Goal: Transaction & Acquisition: Purchase product/service

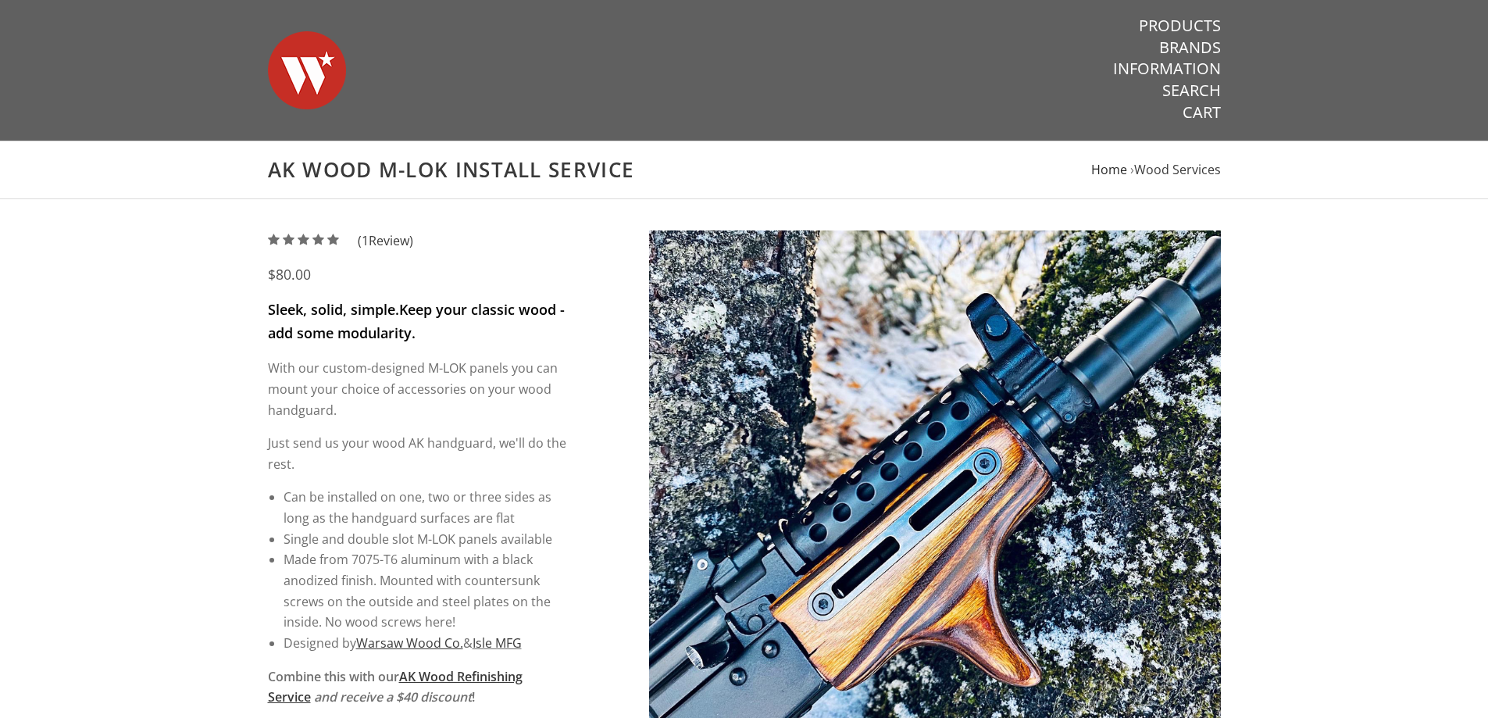
click at [1113, 169] on span "Home" at bounding box center [1109, 169] width 36 height 17
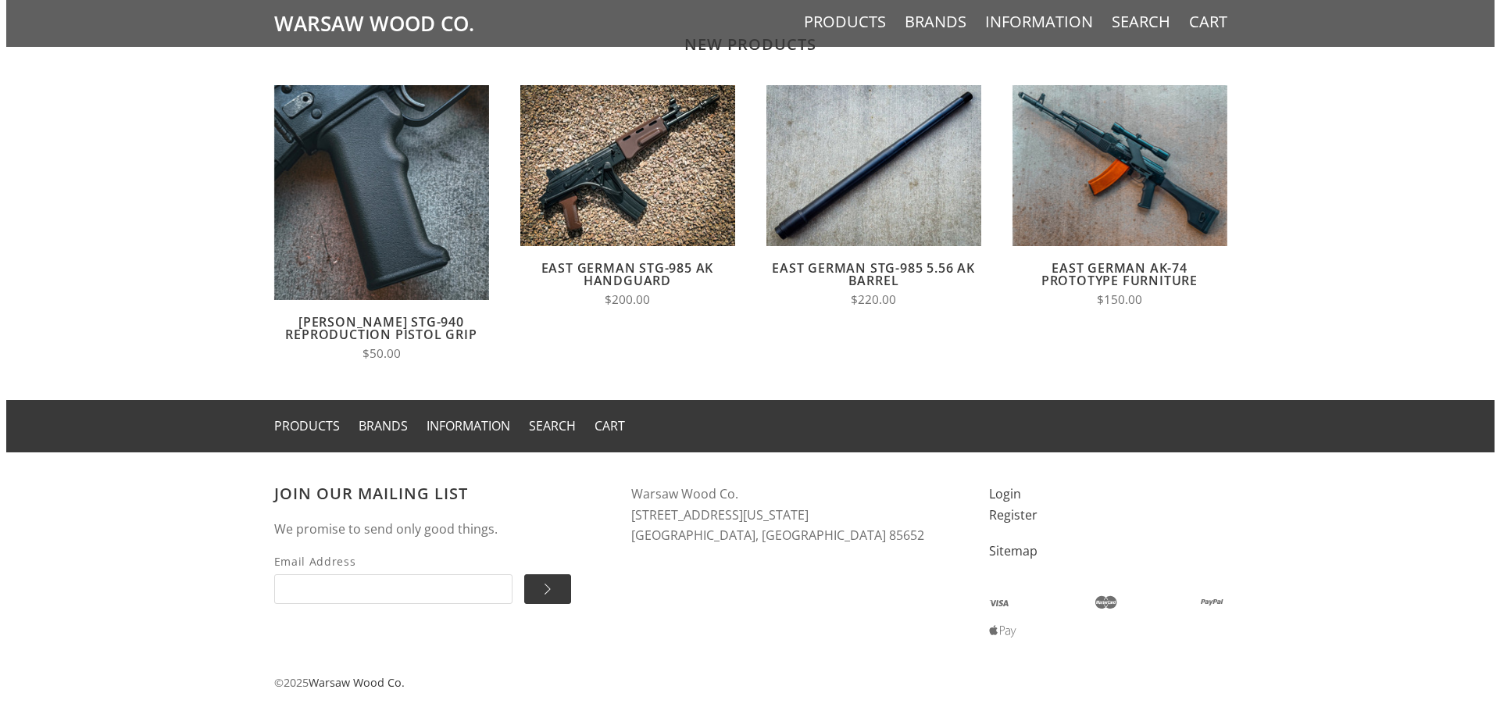
scroll to position [1273, 0]
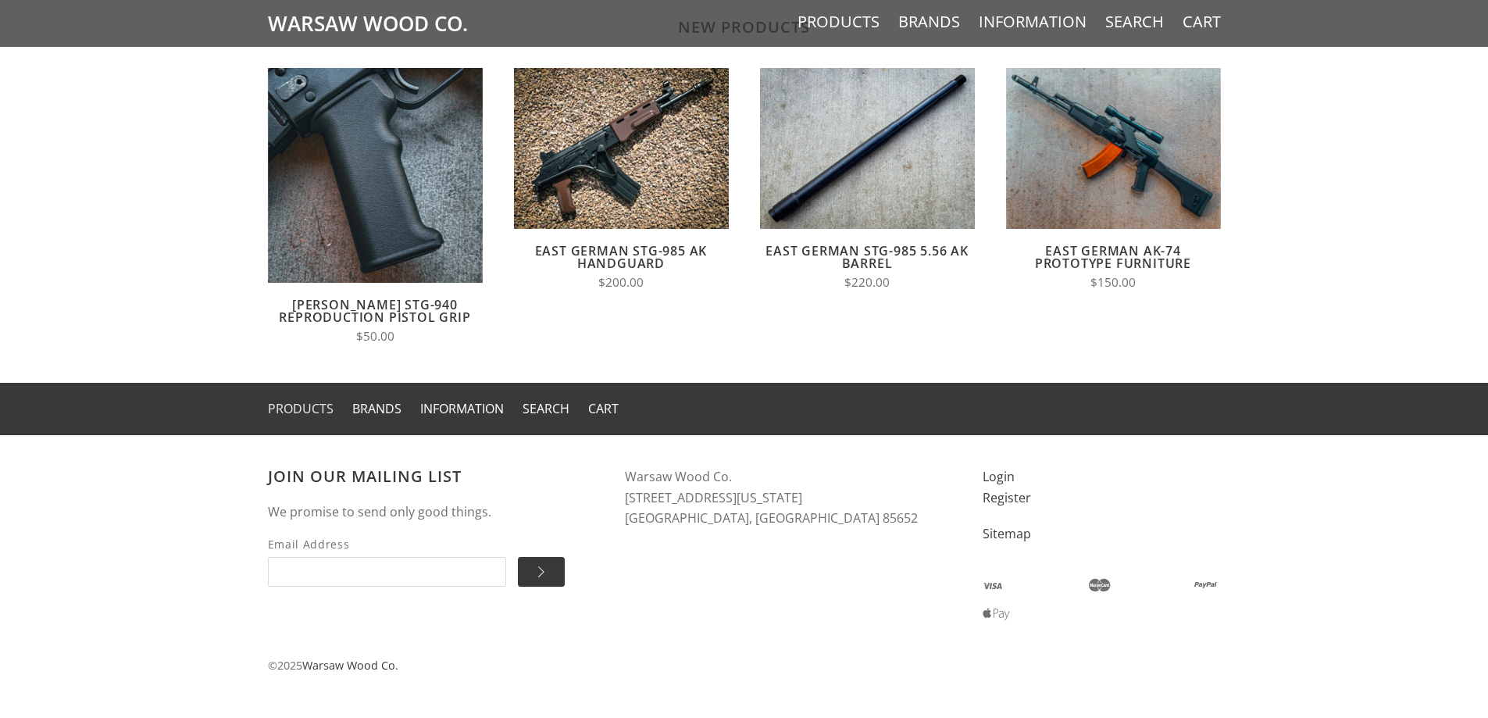
click at [310, 408] on link "Products" at bounding box center [301, 408] width 66 height 17
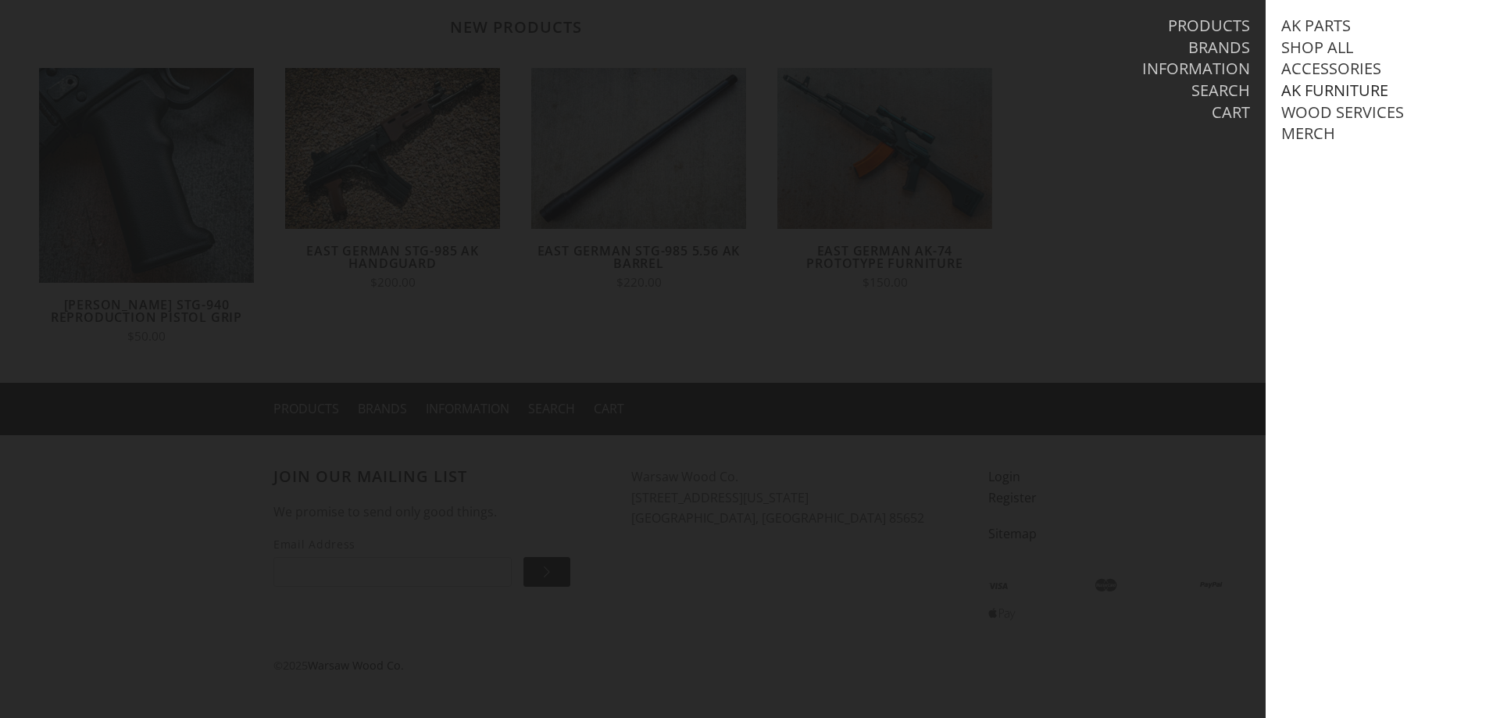
click at [1305, 85] on link "AK Furniture" at bounding box center [1334, 90] width 107 height 20
click at [1305, 123] on link "View all AK Furniture" at bounding box center [1385, 112] width 177 height 20
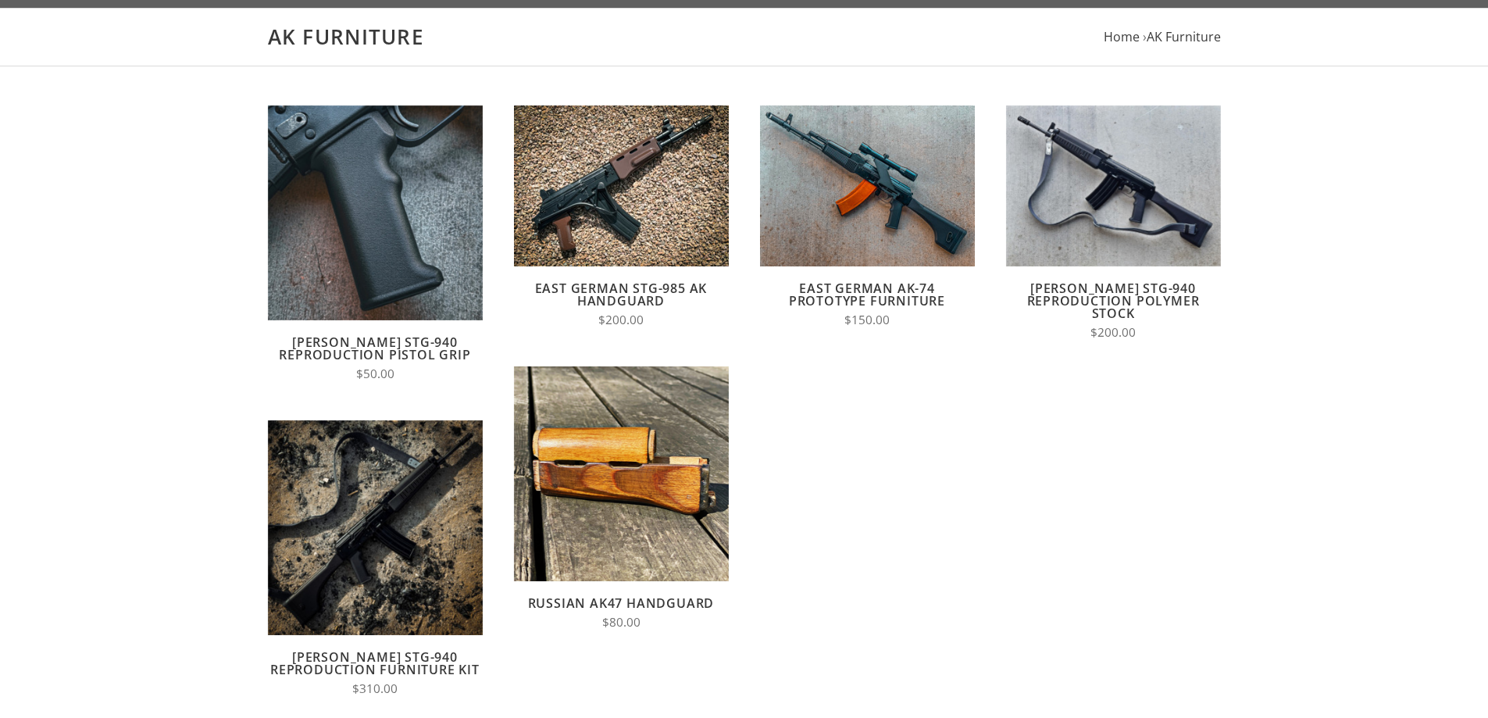
scroll to position [234, 0]
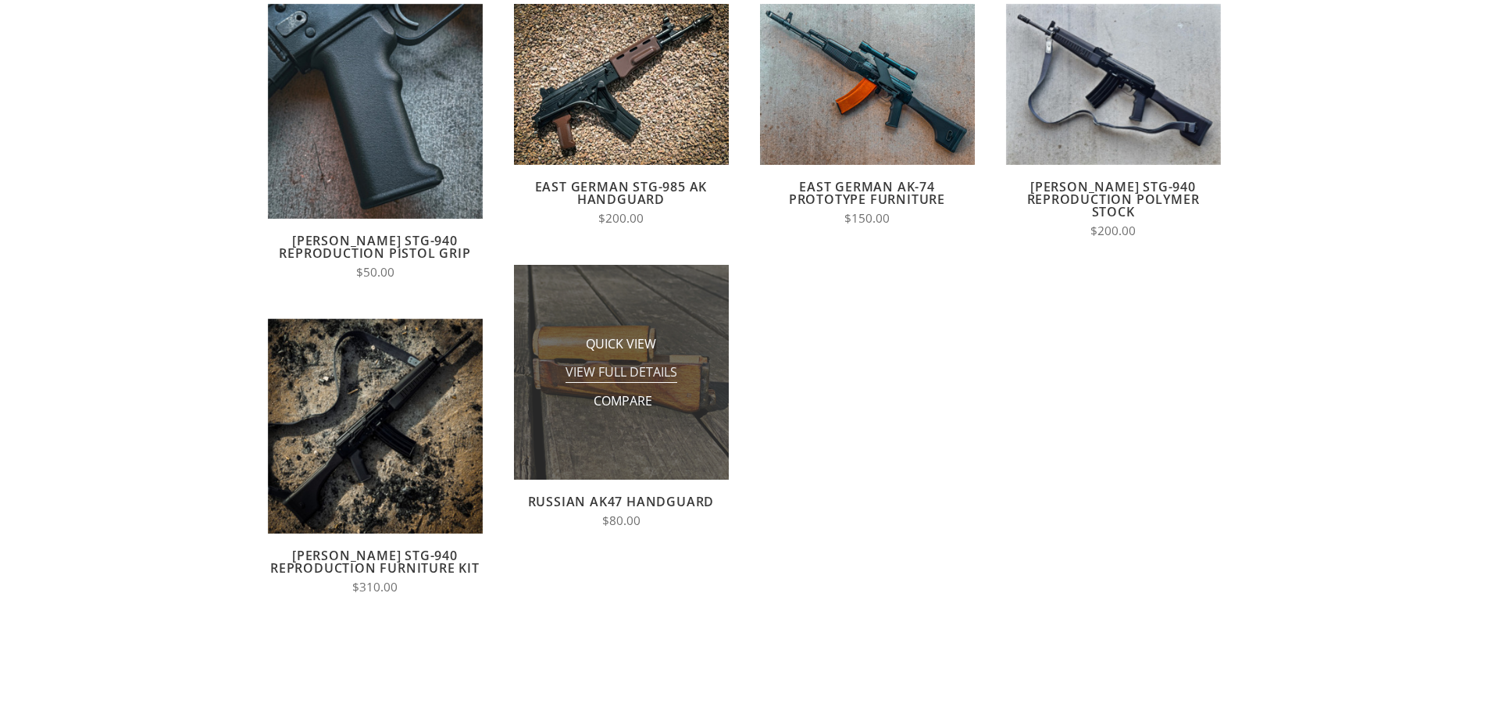
click at [621, 373] on span "View Full Details" at bounding box center [622, 373] width 112 height 20
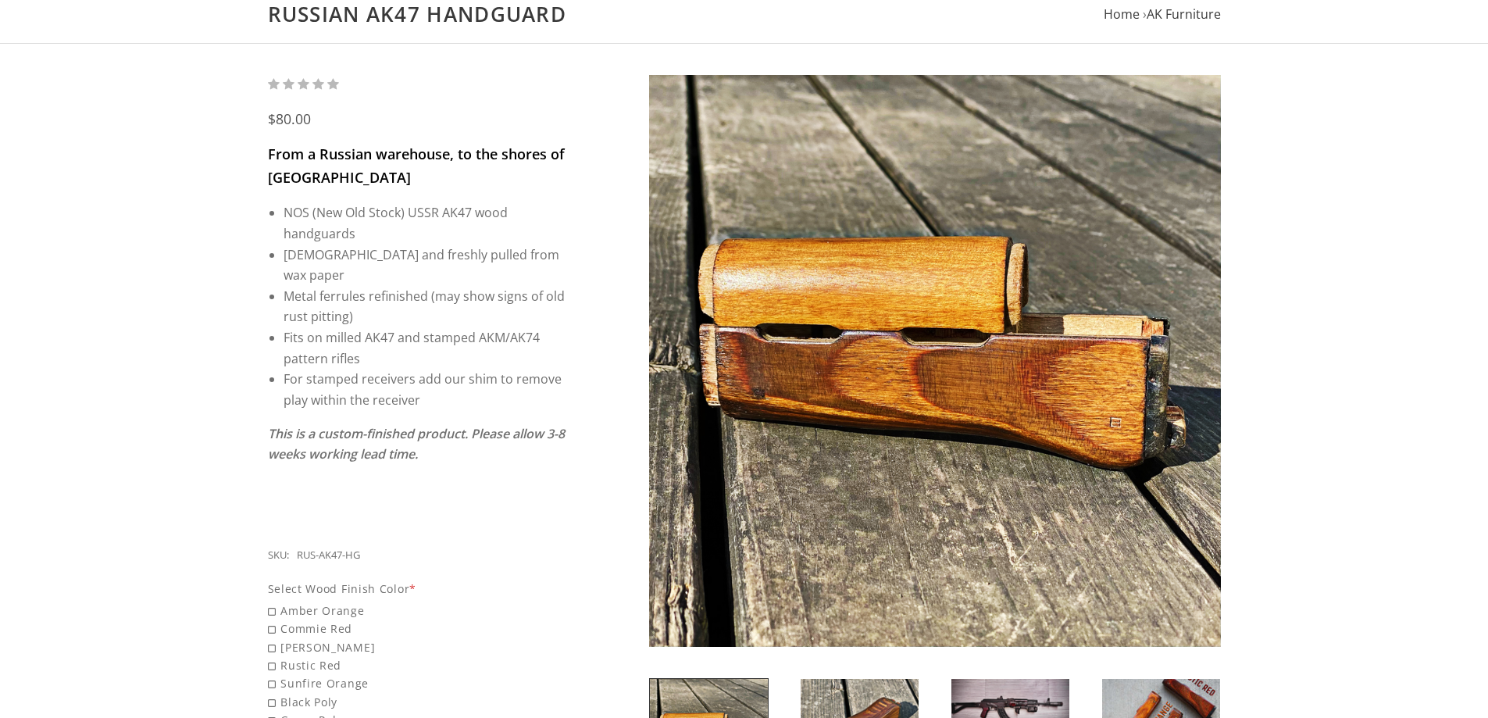
scroll to position [469, 0]
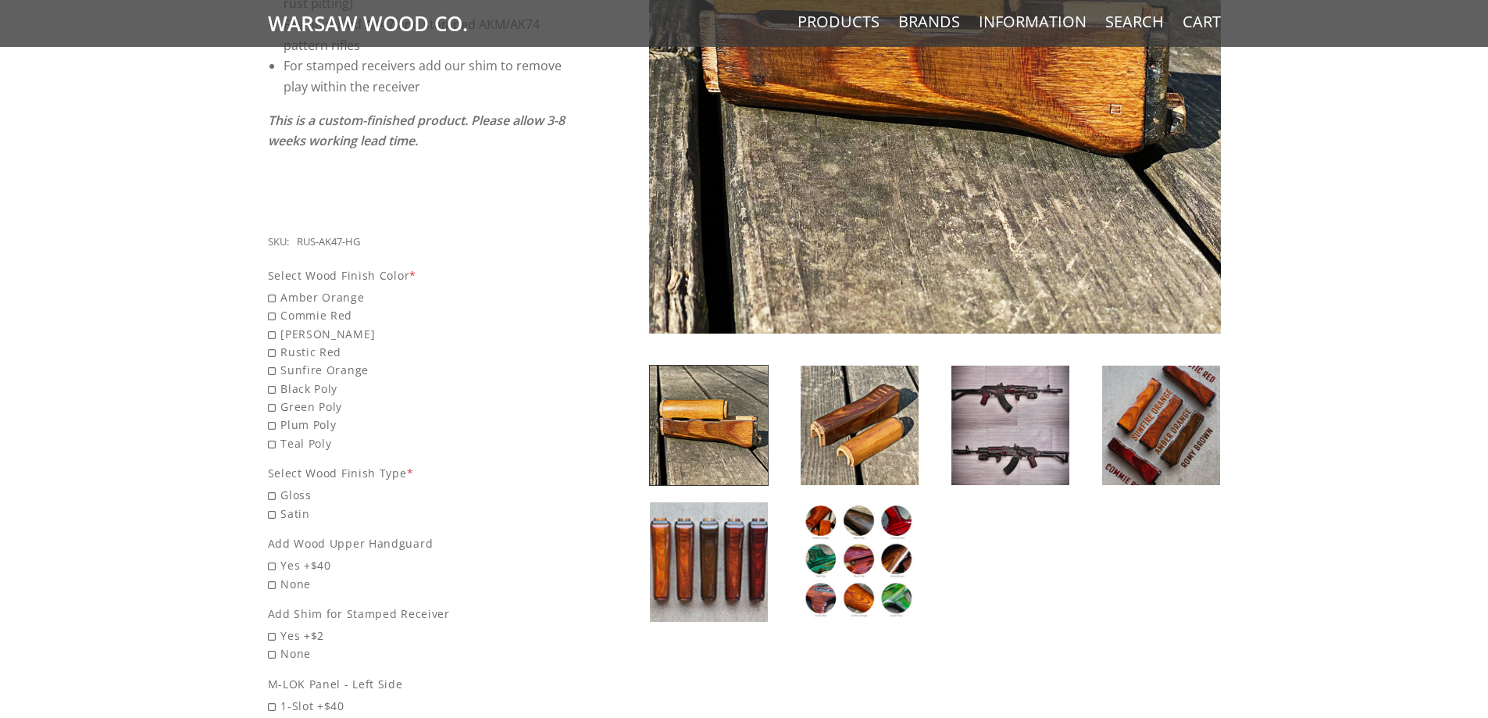
click at [824, 549] on img at bounding box center [860, 562] width 118 height 120
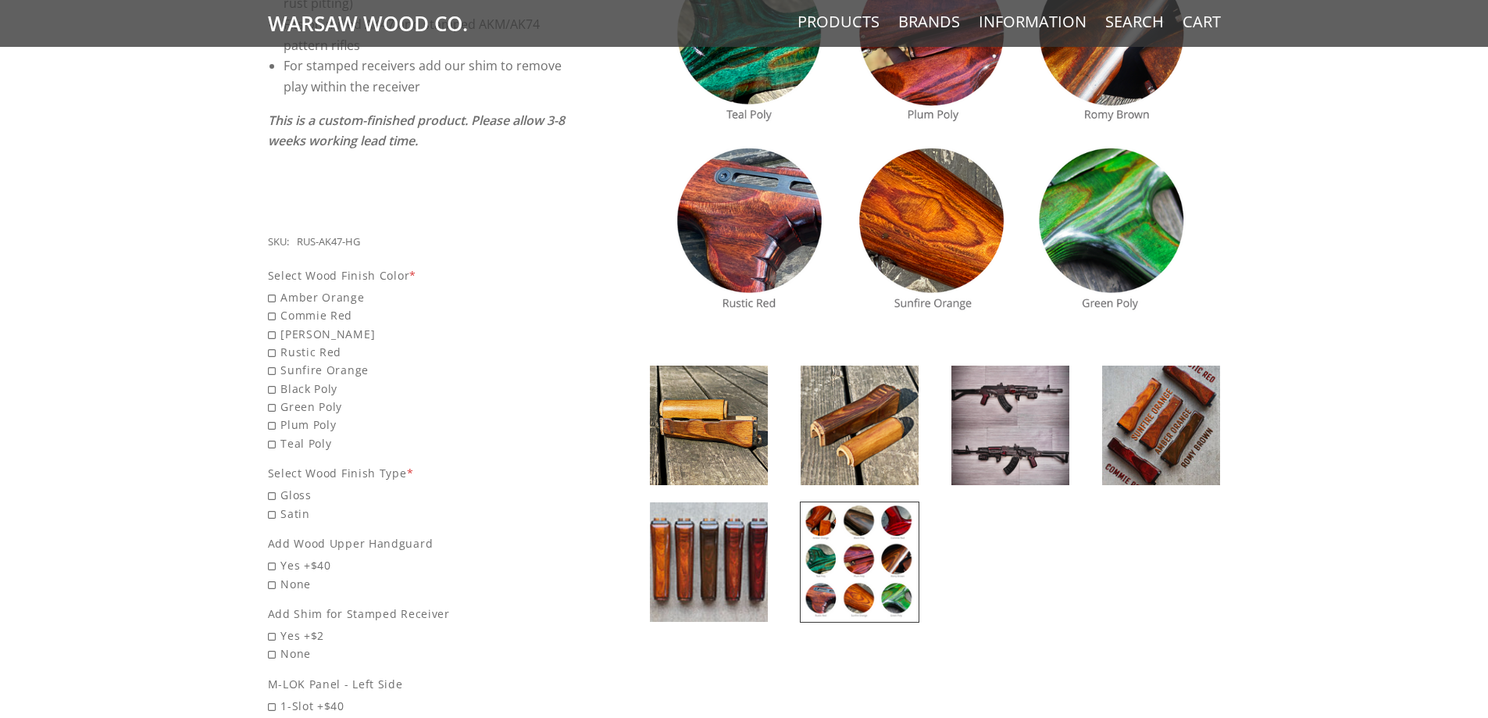
click at [983, 390] on img at bounding box center [1010, 426] width 118 height 120
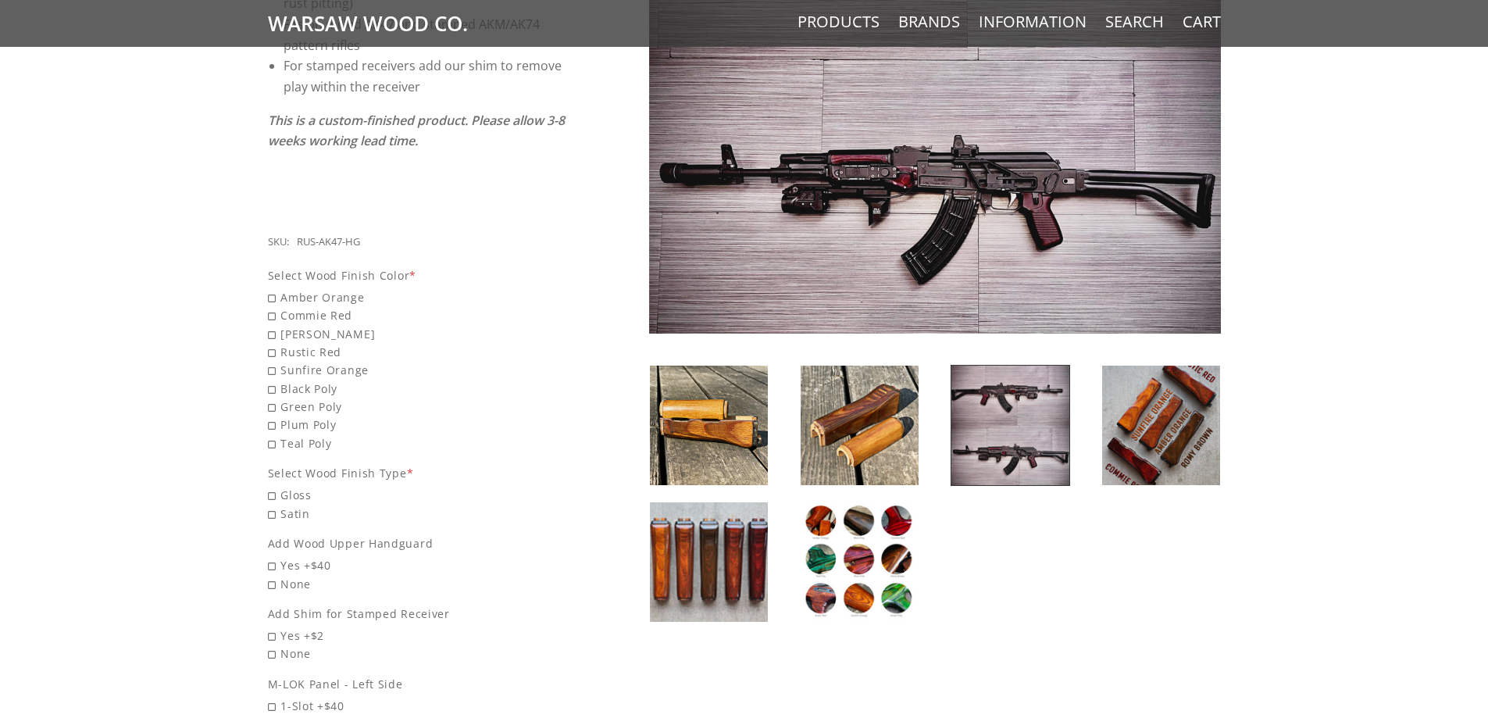
click at [832, 566] on img at bounding box center [860, 562] width 118 height 120
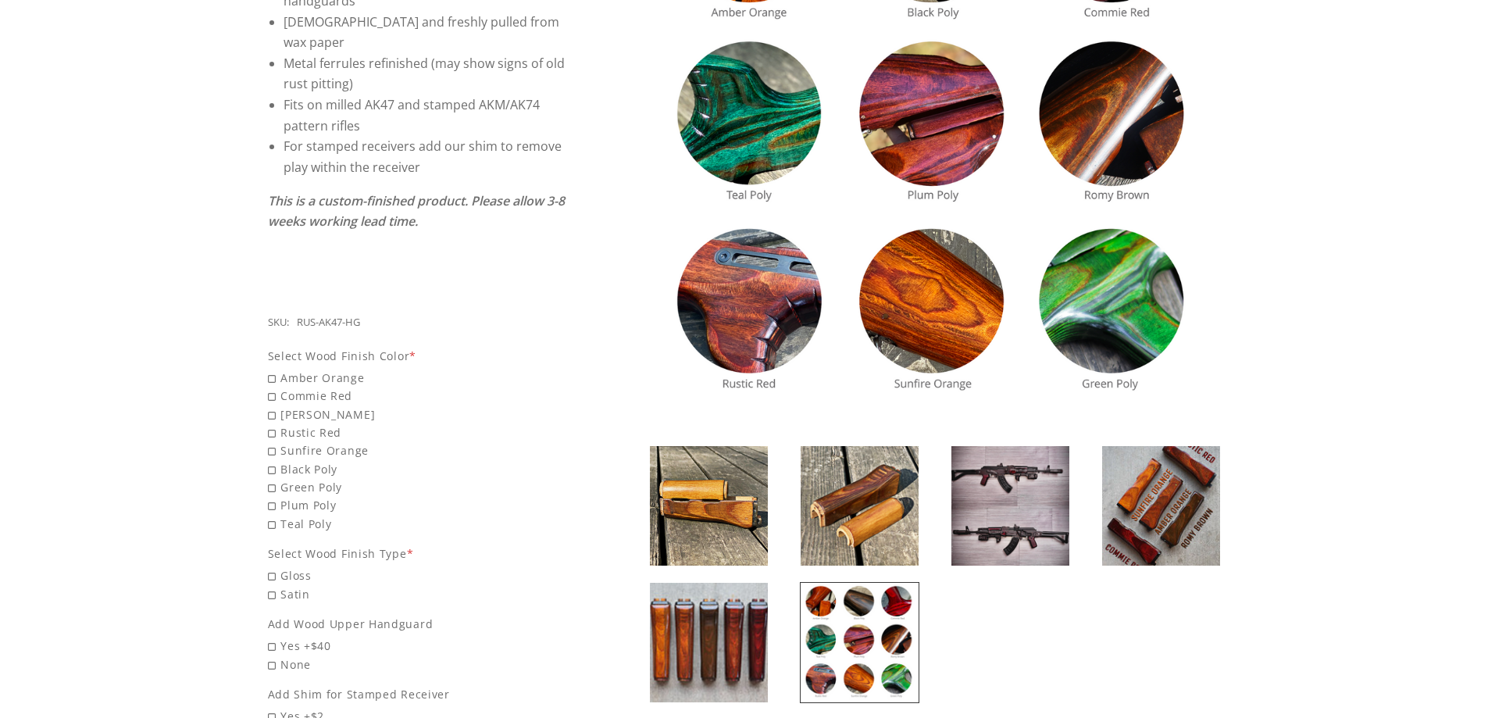
scroll to position [391, 0]
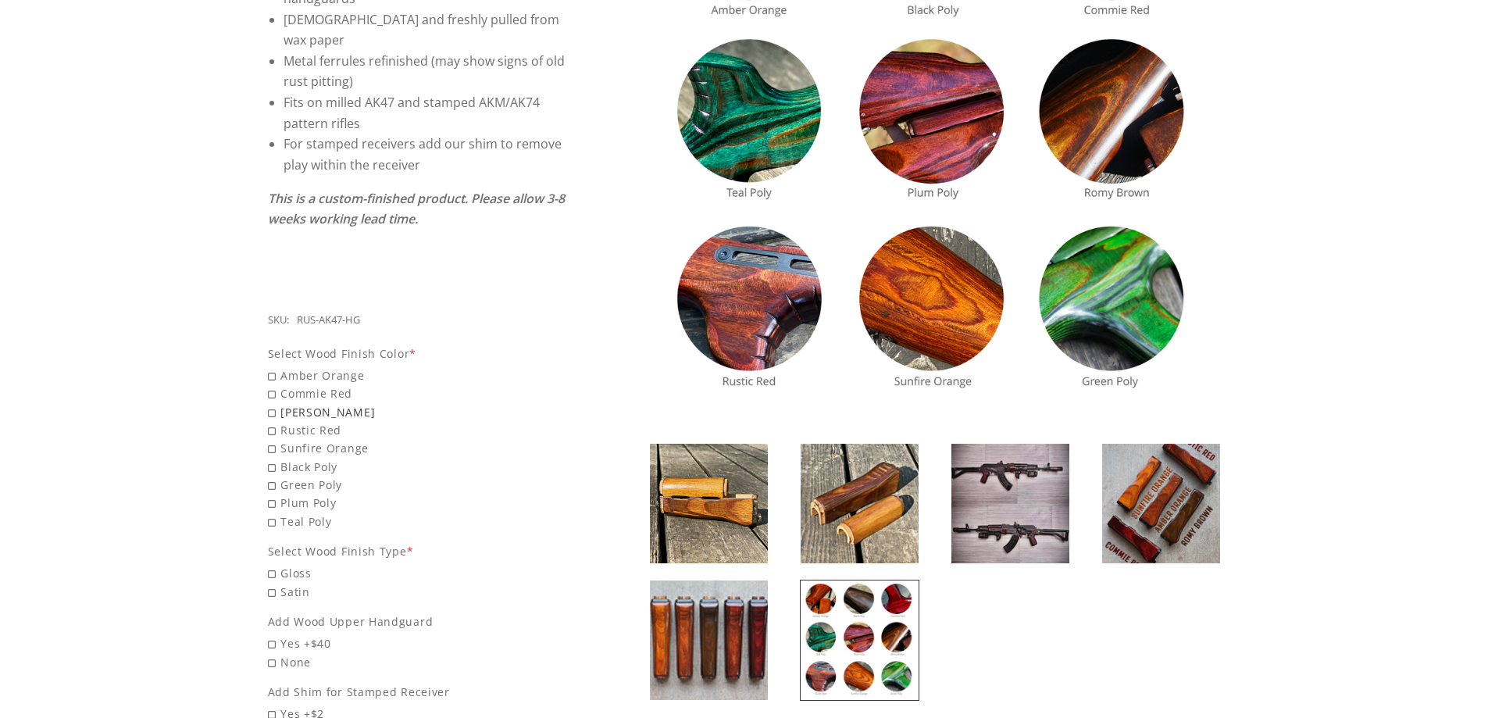
click at [316, 403] on span "Romy Brown" at bounding box center [417, 412] width 299 height 18
click at [316, 403] on input "Romy Brown" at bounding box center [377, 403] width 219 height 1
radio input "true"
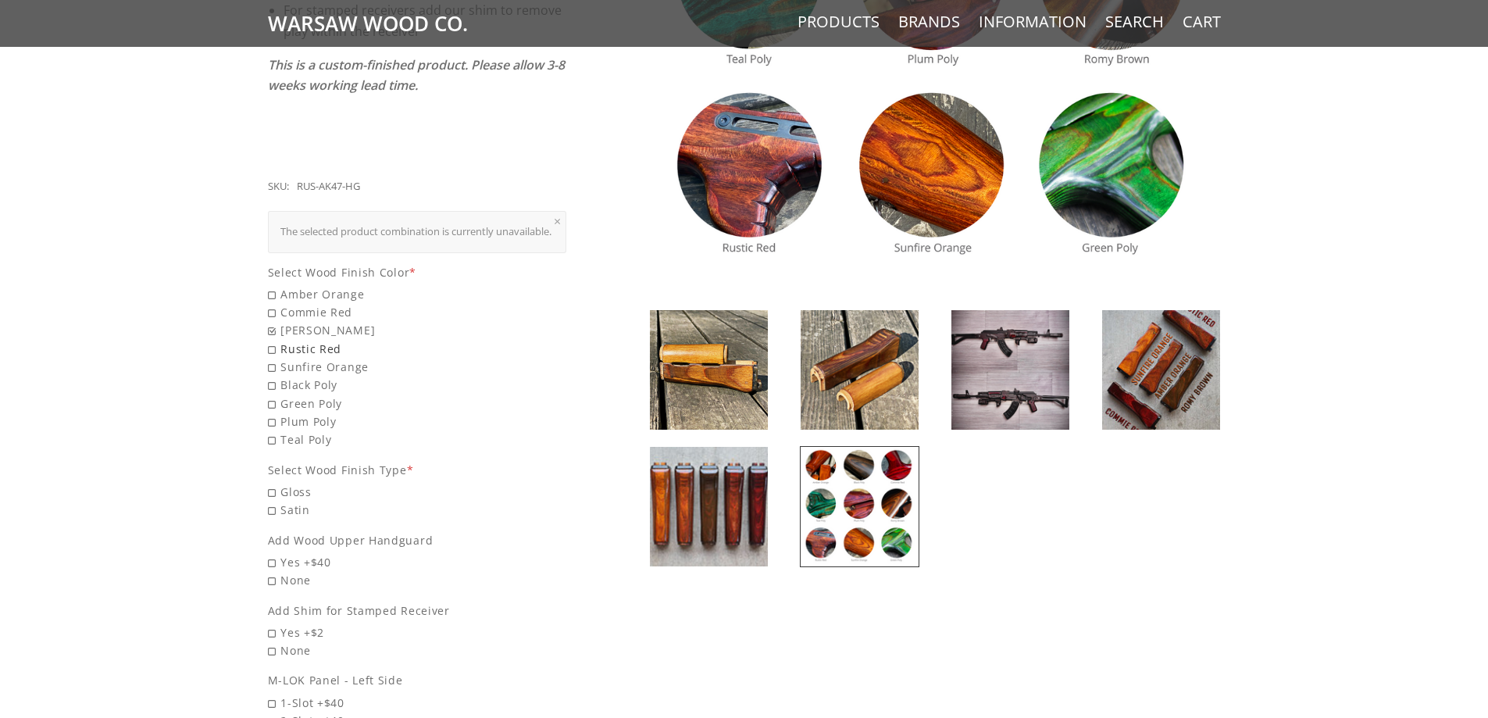
scroll to position [625, 0]
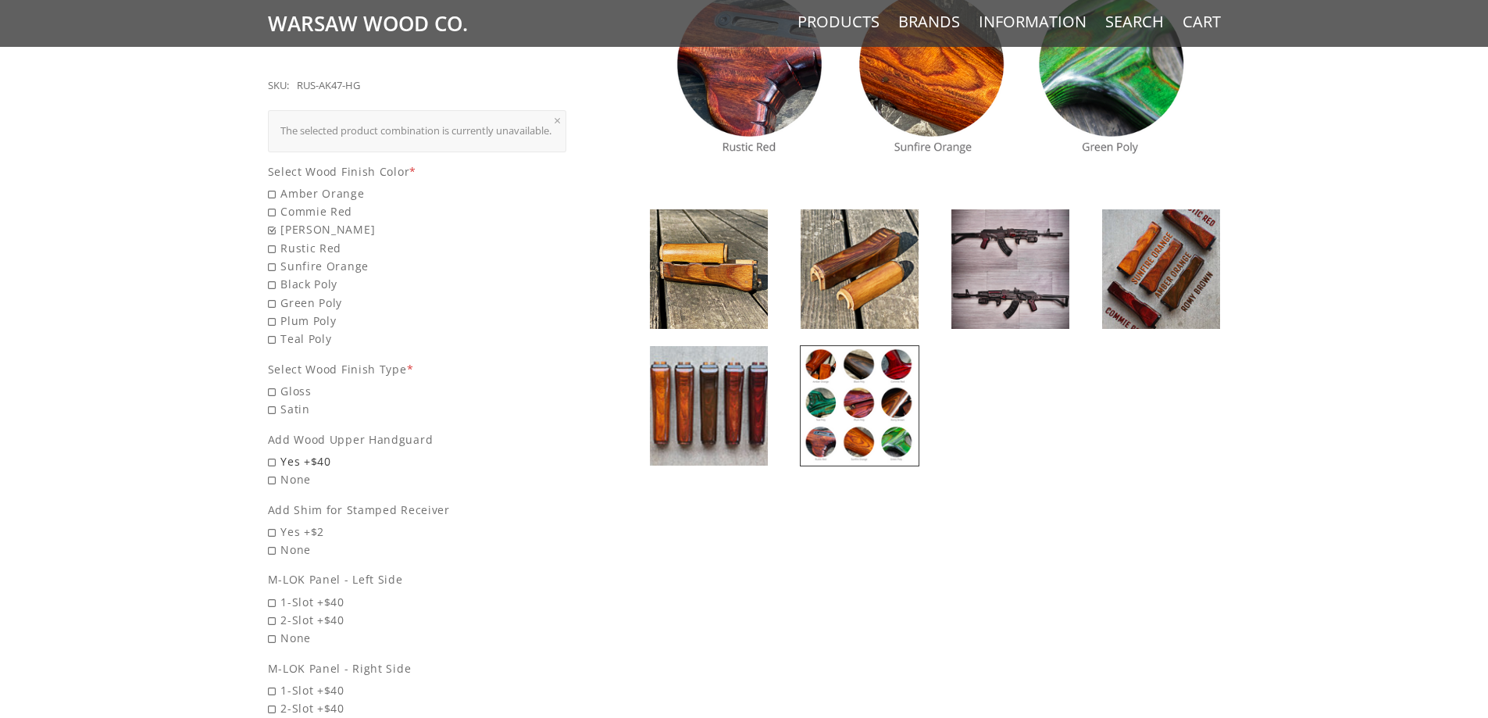
click at [283, 462] on span "Yes +$40" at bounding box center [417, 461] width 299 height 18
click at [283, 453] on input "Yes +$40" at bounding box center [377, 452] width 219 height 1
radio input "true"
click at [276, 524] on span "Yes +$2" at bounding box center [417, 532] width 299 height 18
click at [276, 523] on input "Yes +$2" at bounding box center [377, 523] width 219 height 1
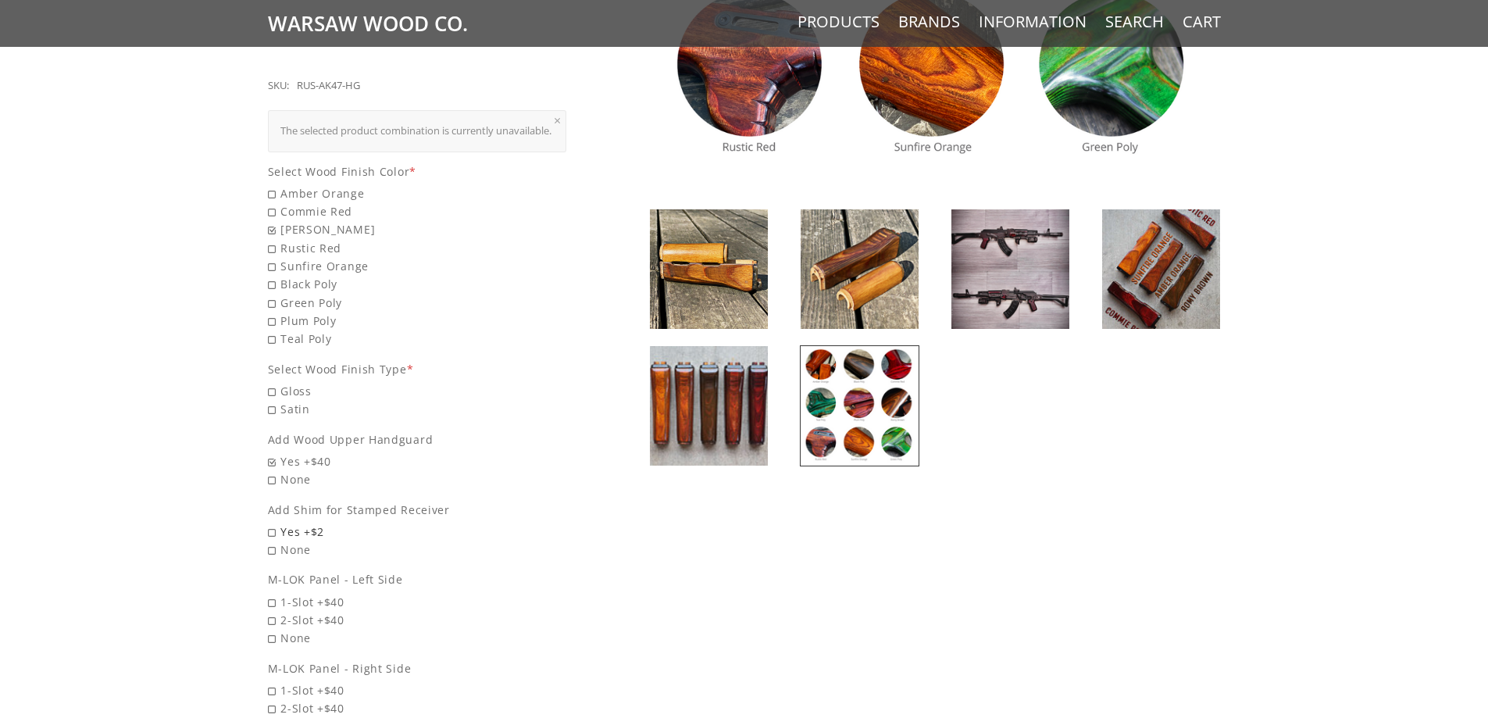
radio input "true"
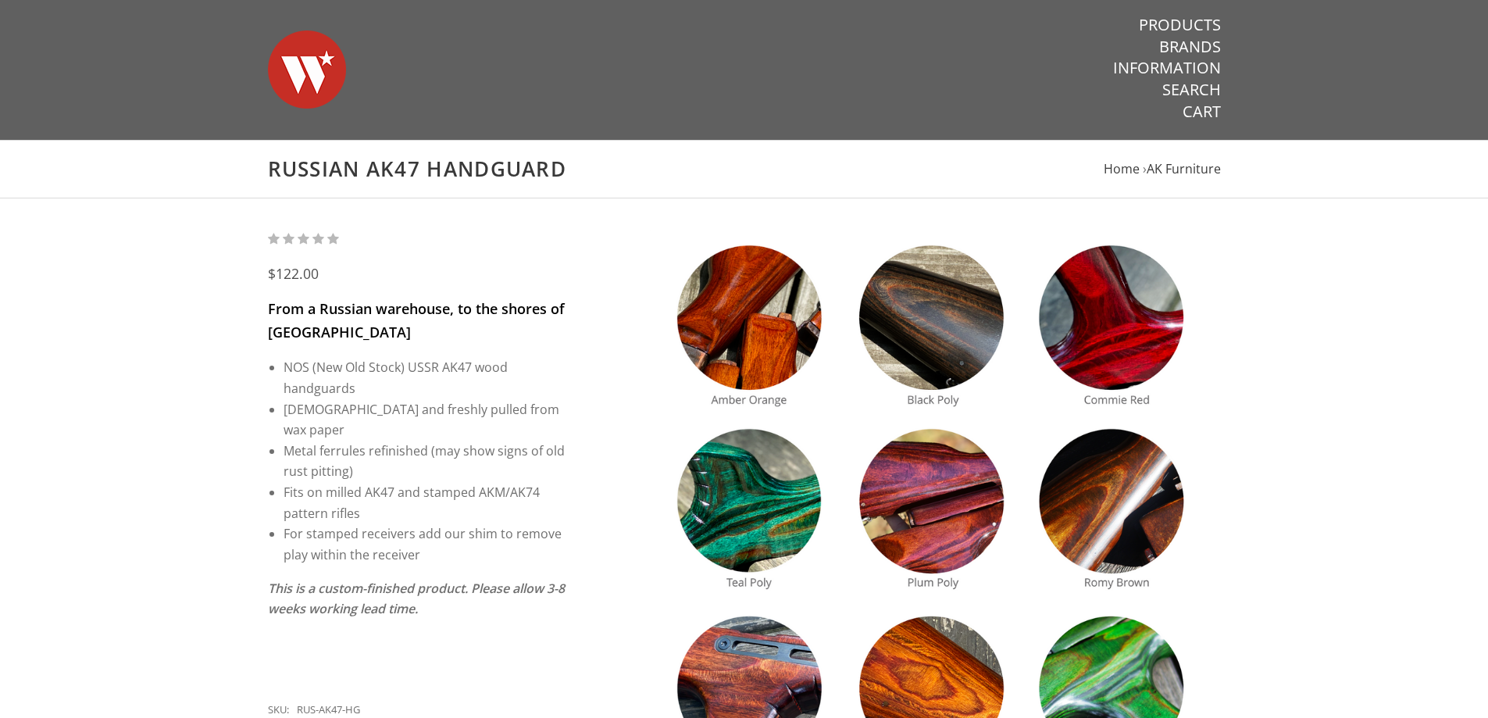
scroll to position [0, 0]
click at [1119, 174] on span "Home" at bounding box center [1122, 169] width 36 height 17
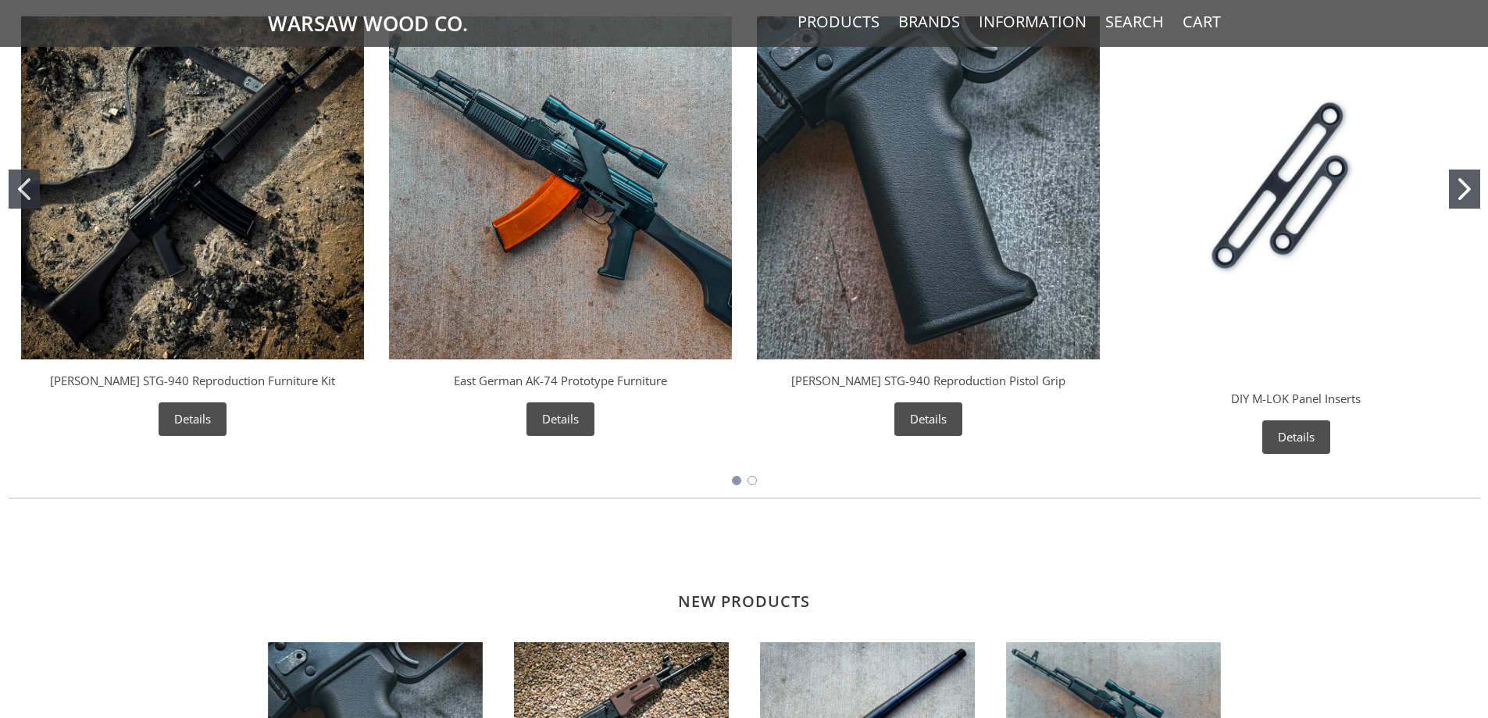
scroll to position [570, 0]
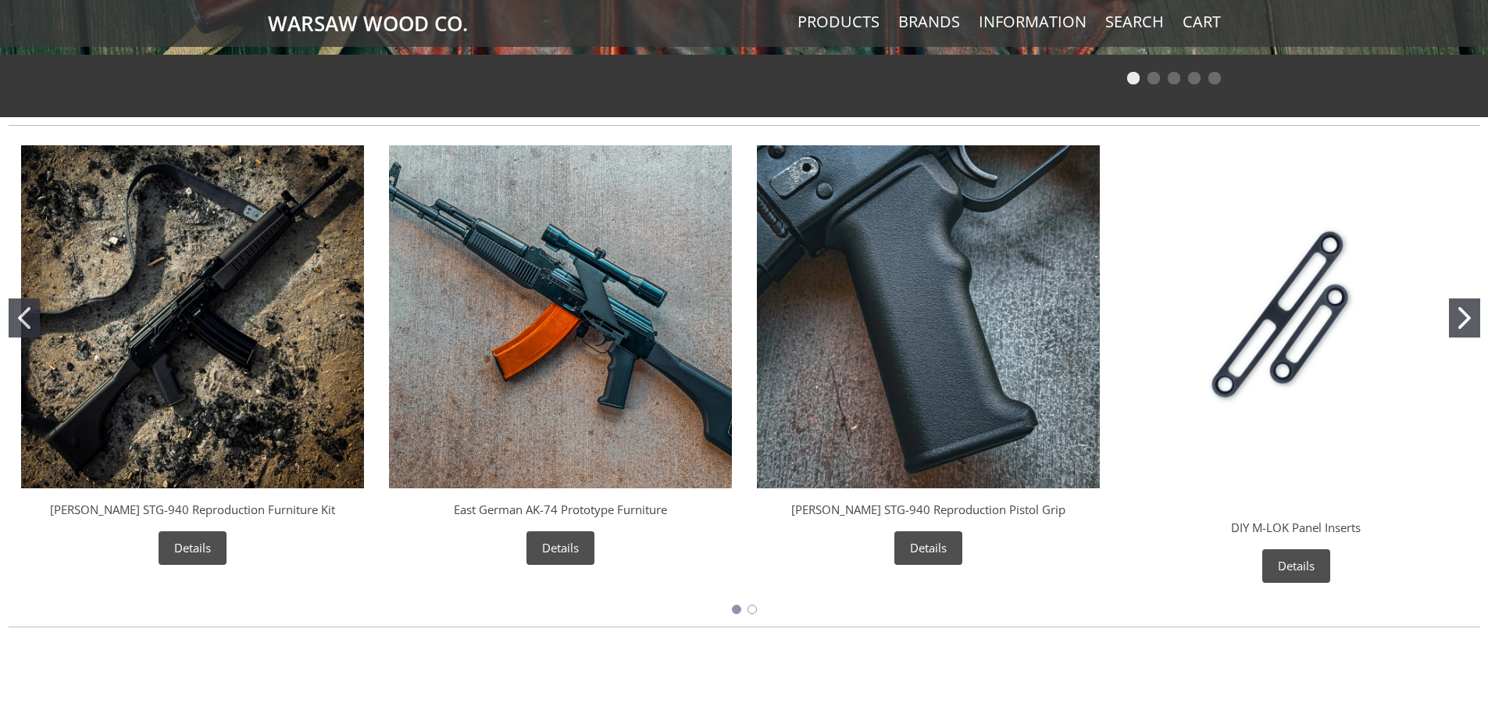
click at [1469, 310] on icon "Go to slide 2" at bounding box center [1464, 318] width 12 height 22
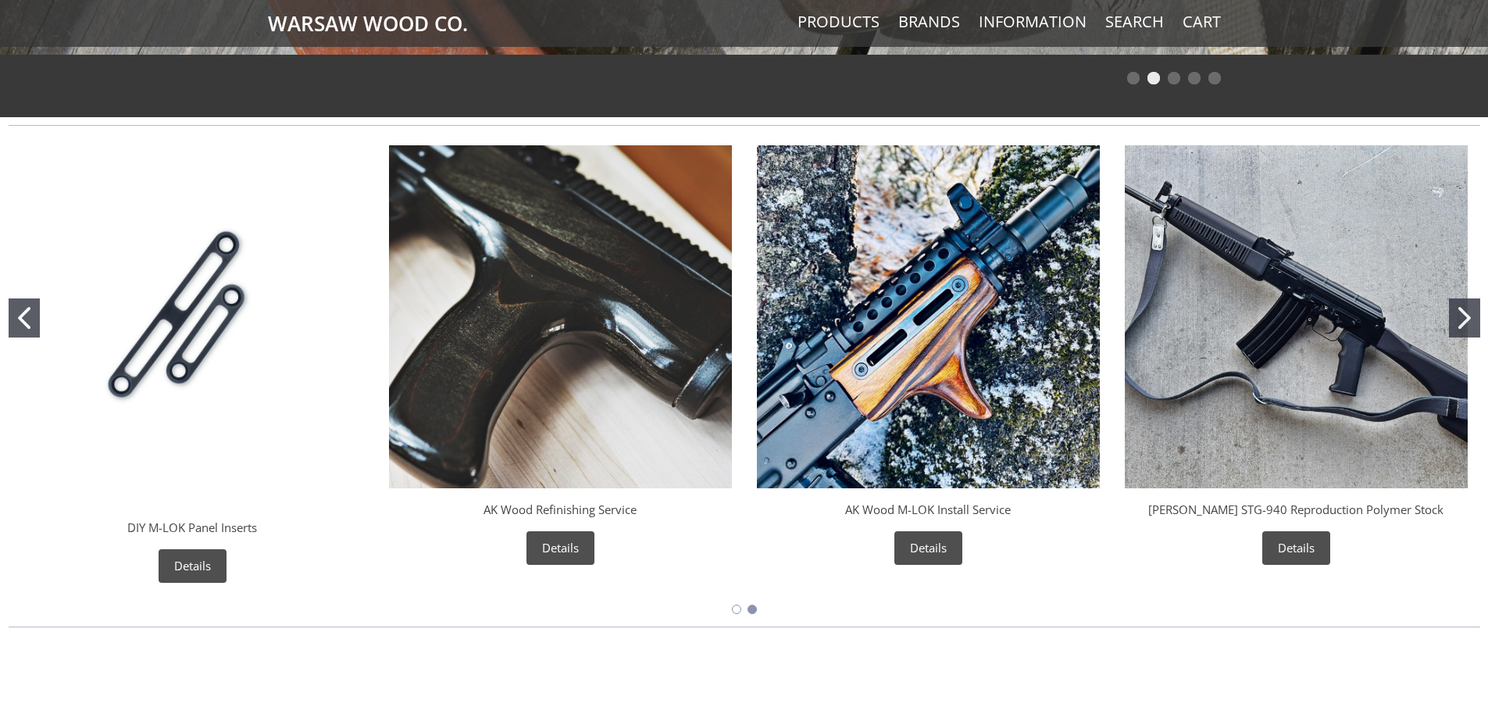
click at [1456, 316] on button "Go to slide 2" at bounding box center [1464, 317] width 31 height 39
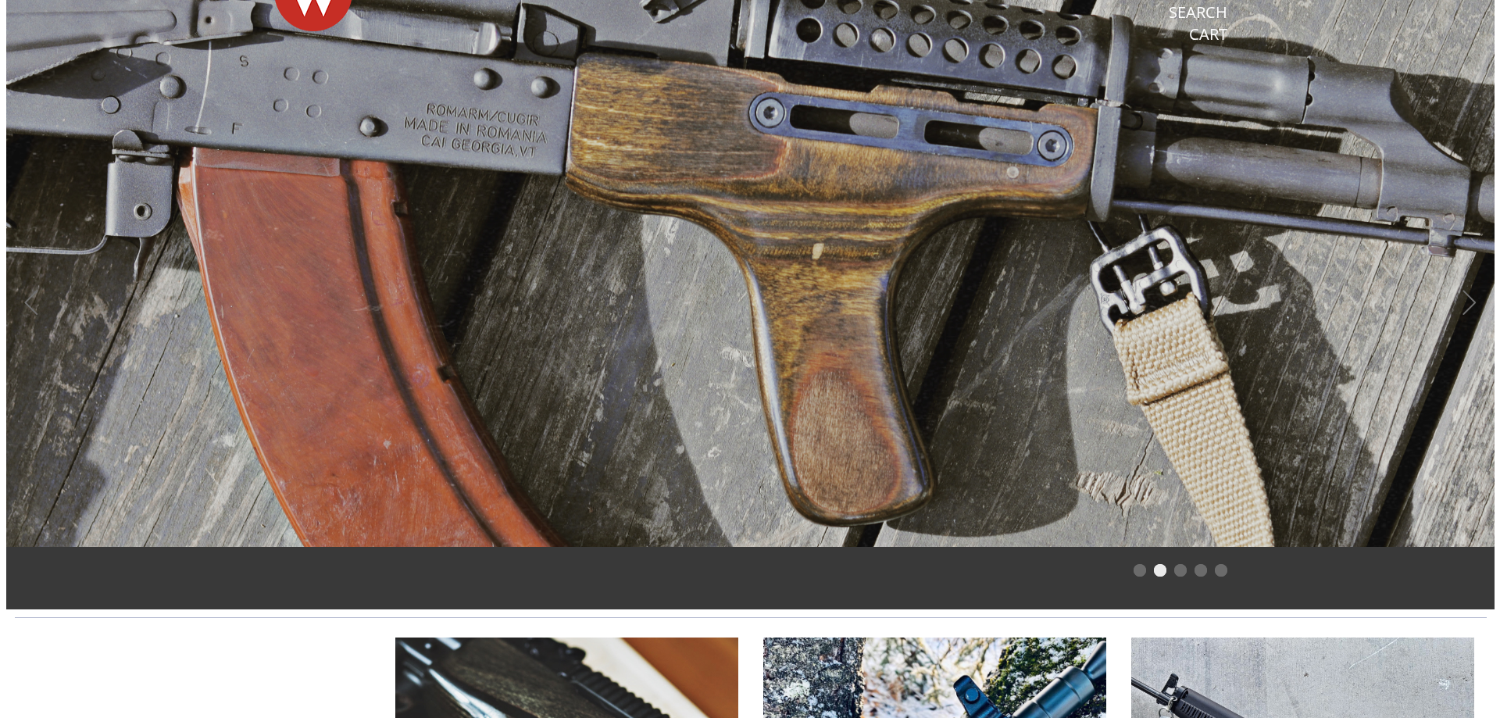
scroll to position [0, 0]
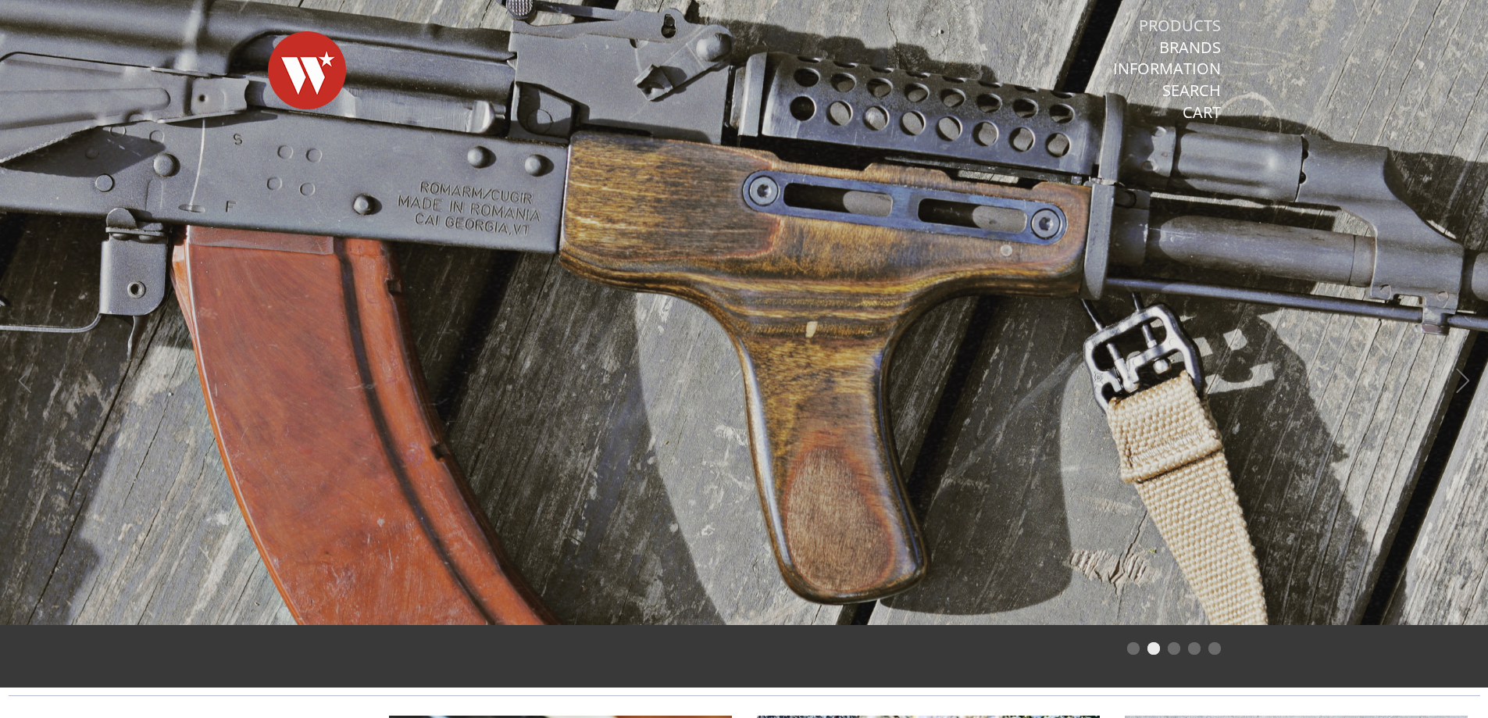
click at [1189, 25] on link "Products" at bounding box center [1180, 26] width 82 height 20
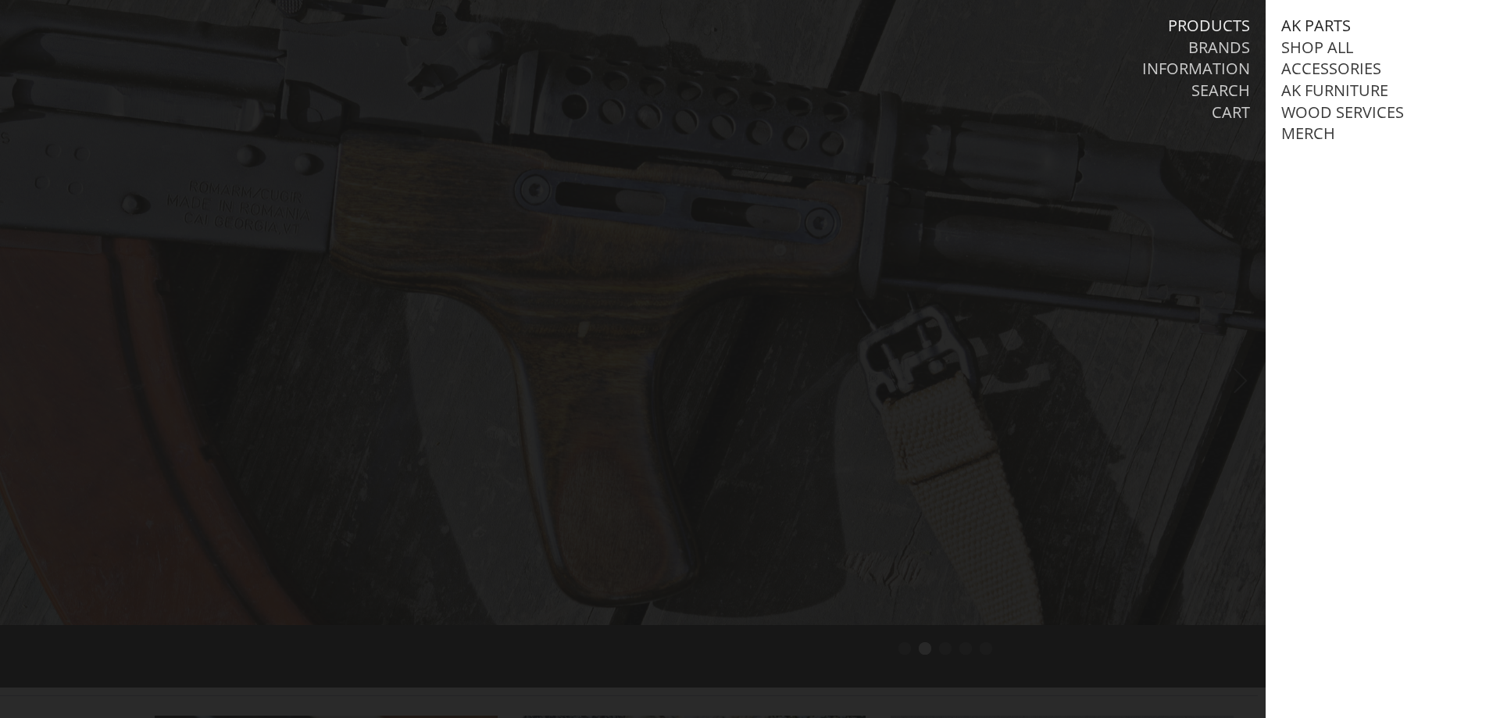
click at [1319, 22] on link "AK Parts" at bounding box center [1316, 26] width 70 height 20
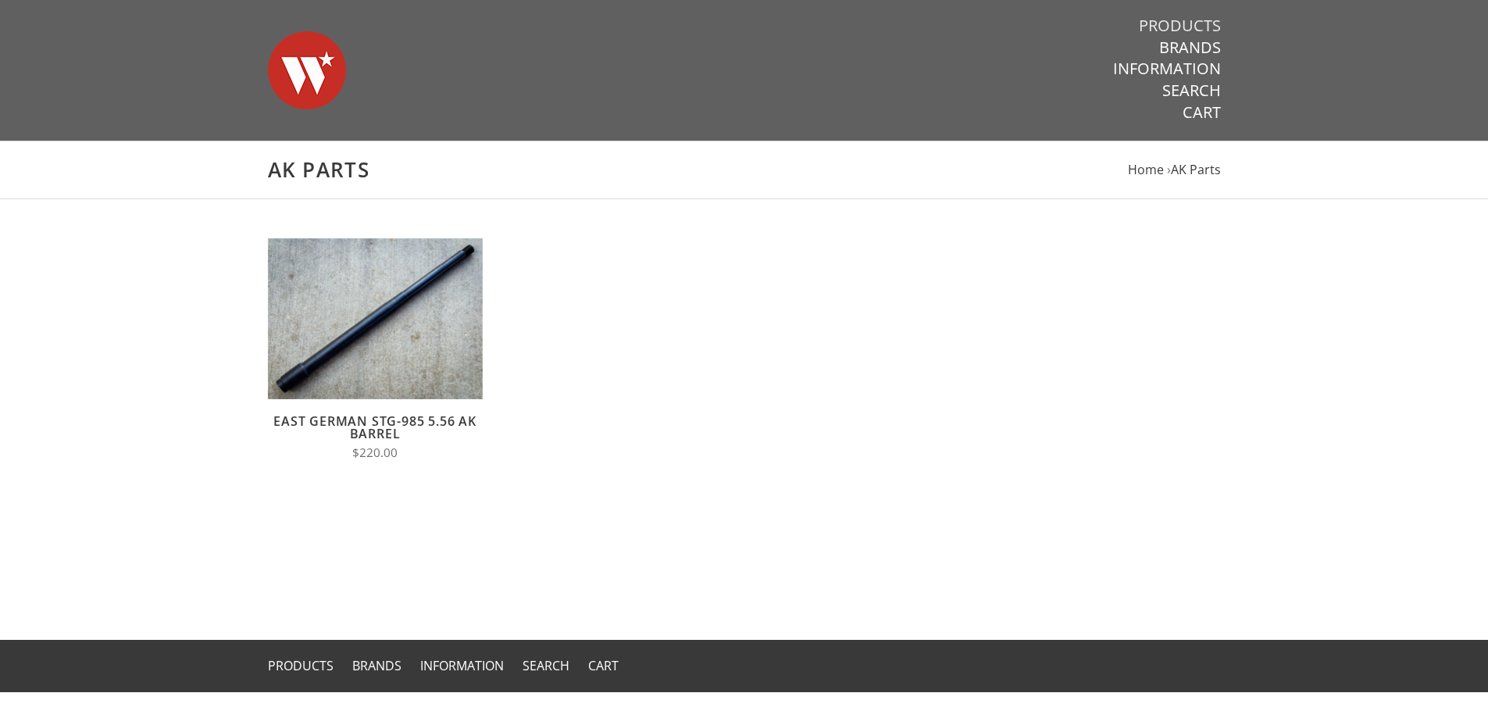
click at [1169, 20] on link "Products" at bounding box center [1180, 26] width 82 height 20
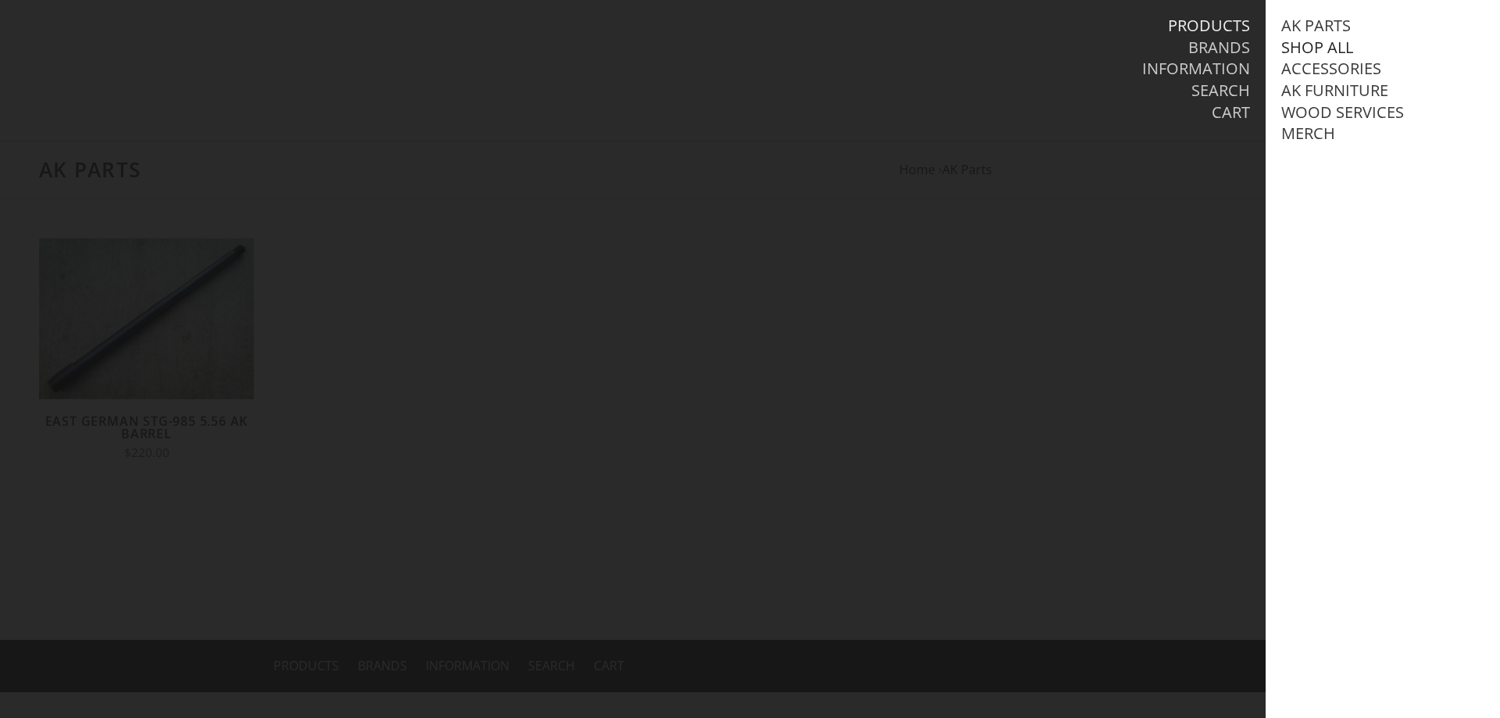
click at [1293, 43] on link "Shop All" at bounding box center [1317, 47] width 72 height 20
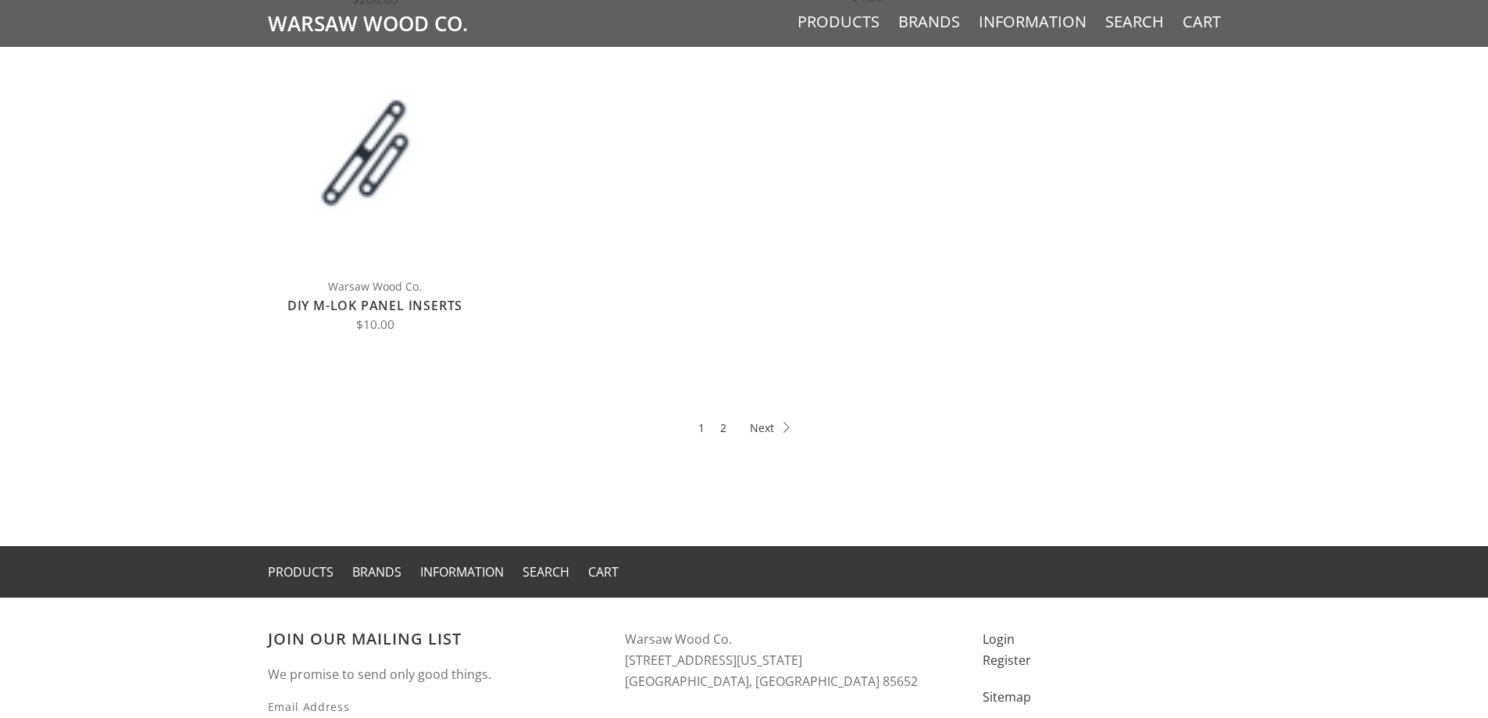
scroll to position [781, 0]
click at [780, 427] on icon at bounding box center [770, 426] width 40 height 11
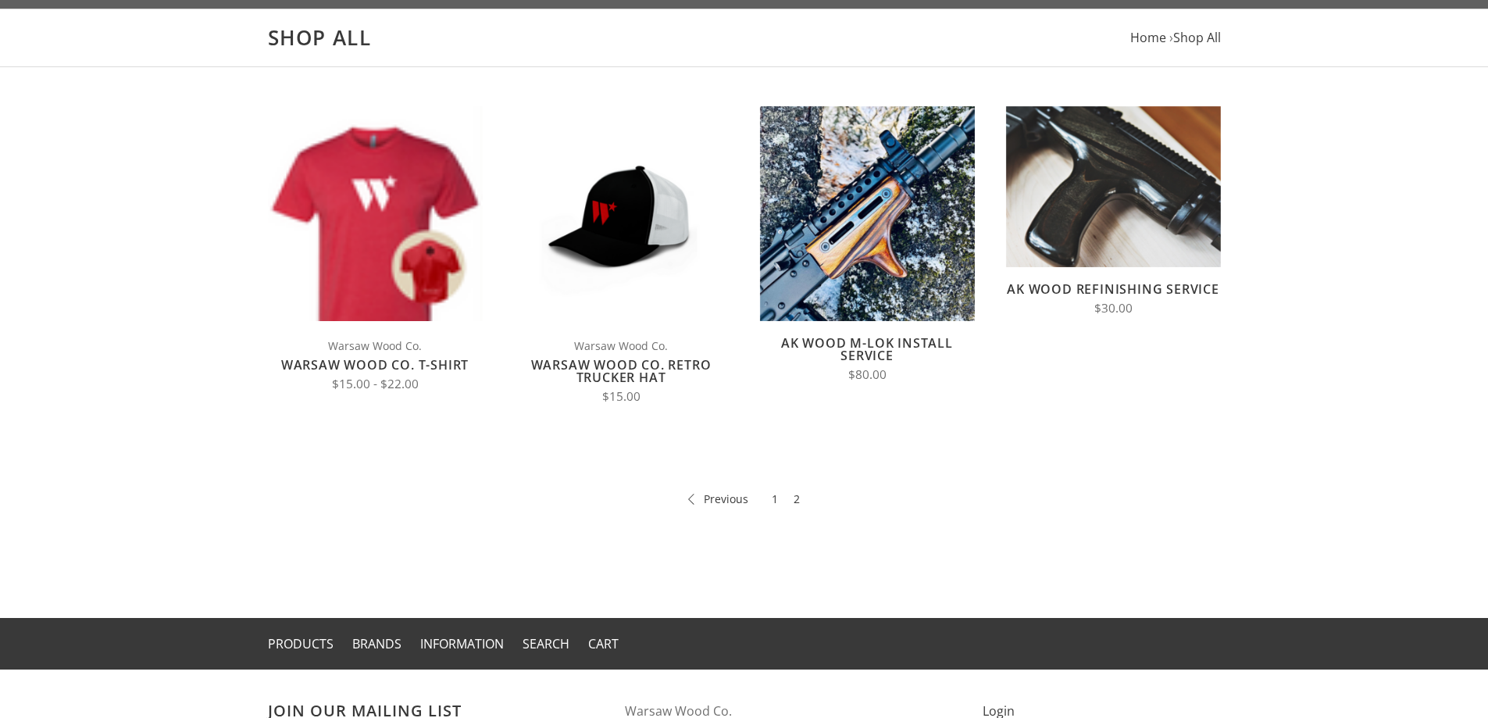
scroll to position [156, 0]
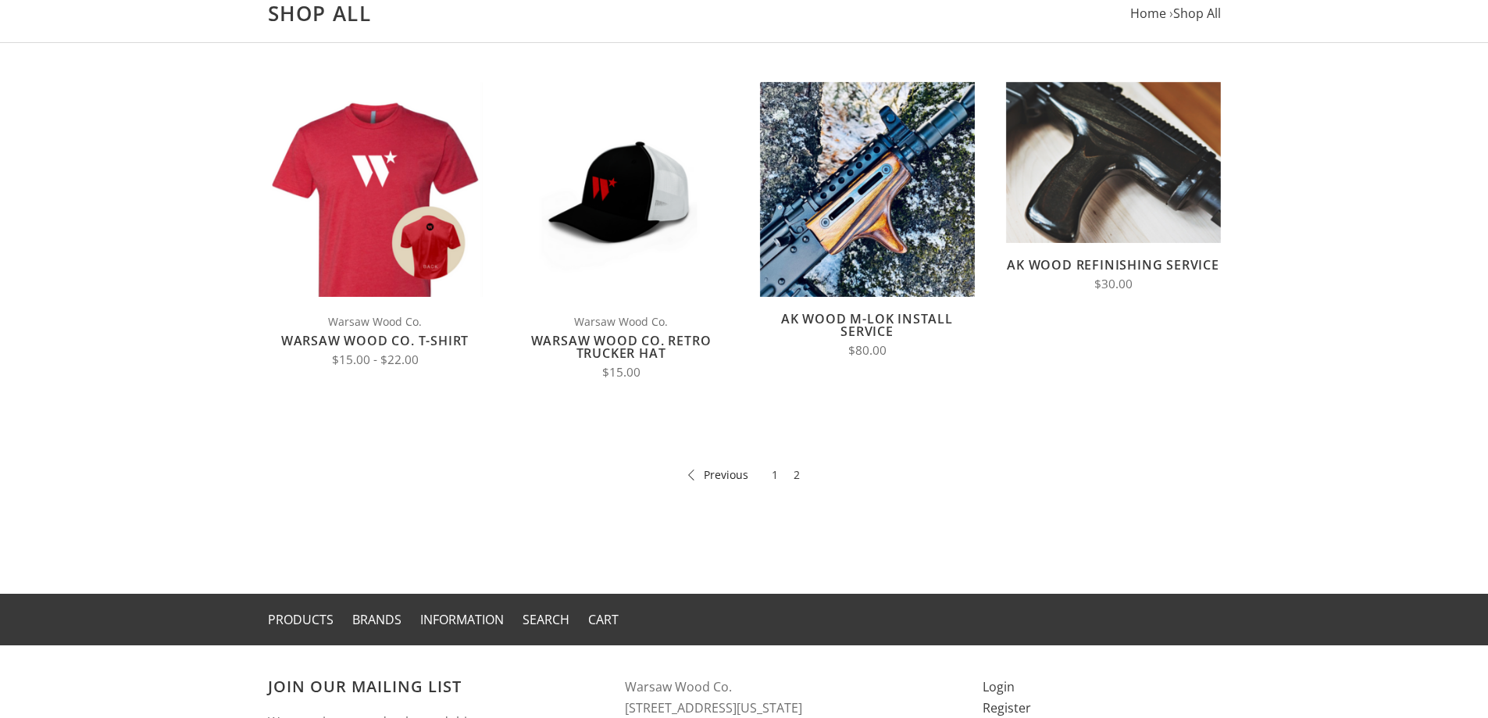
click at [688, 467] on link "Previous" at bounding box center [718, 475] width 60 height 18
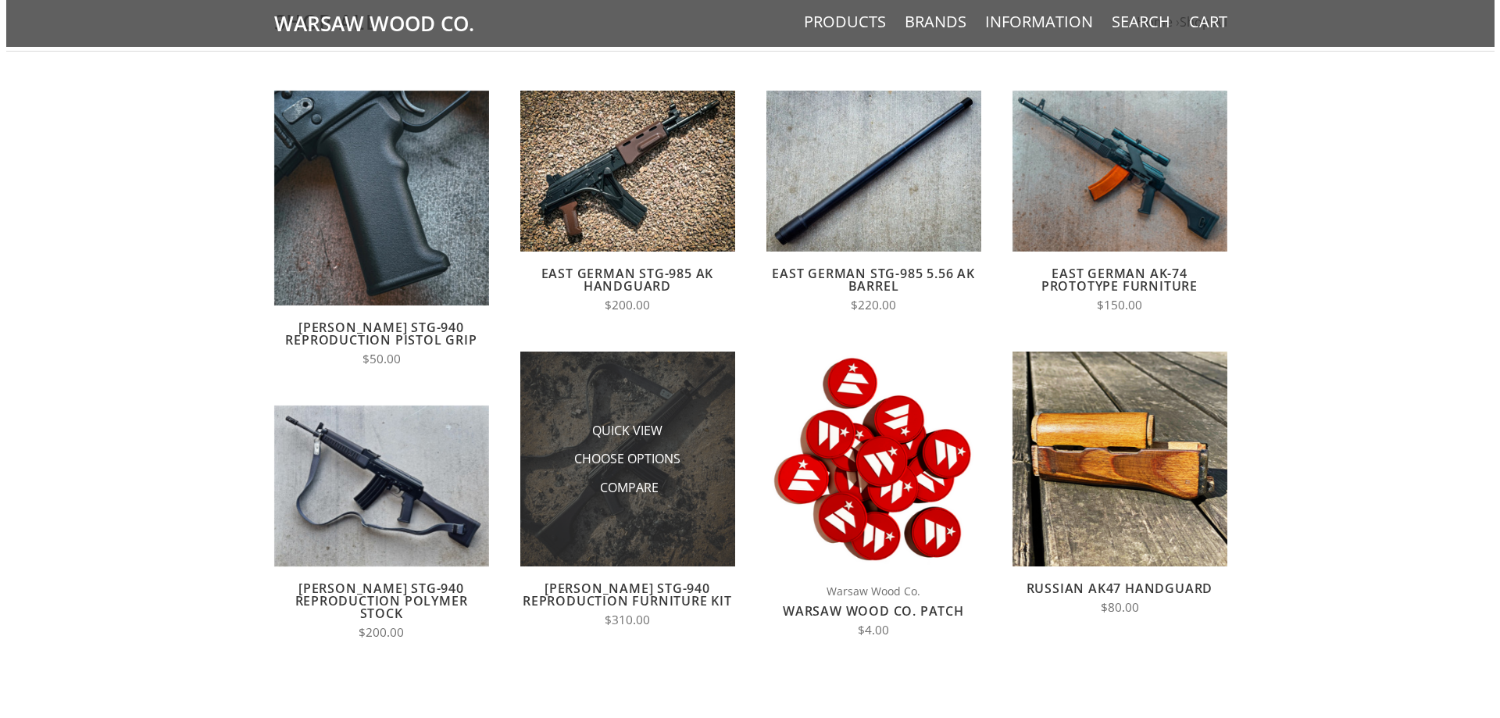
scroll to position [78, 0]
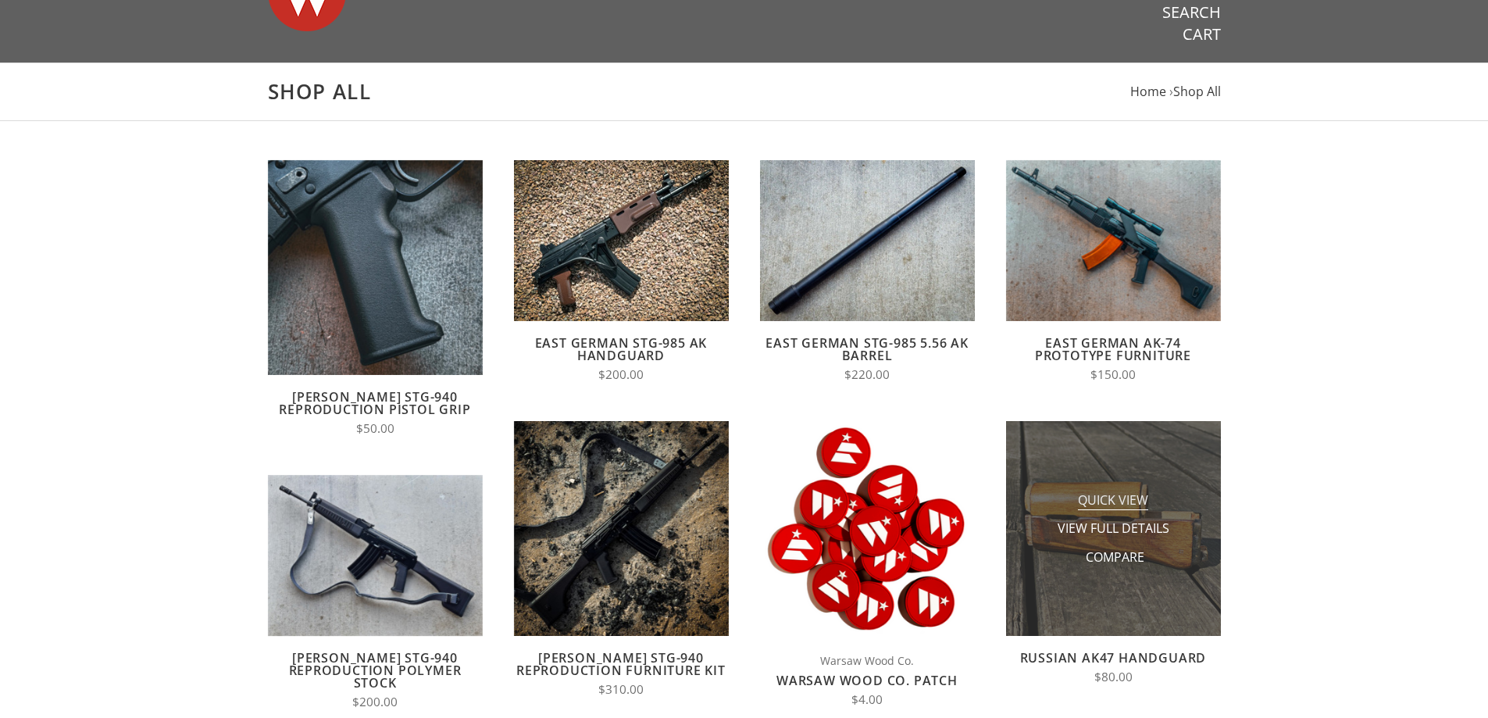
click at [1102, 503] on span "Quick View" at bounding box center [1113, 501] width 70 height 20
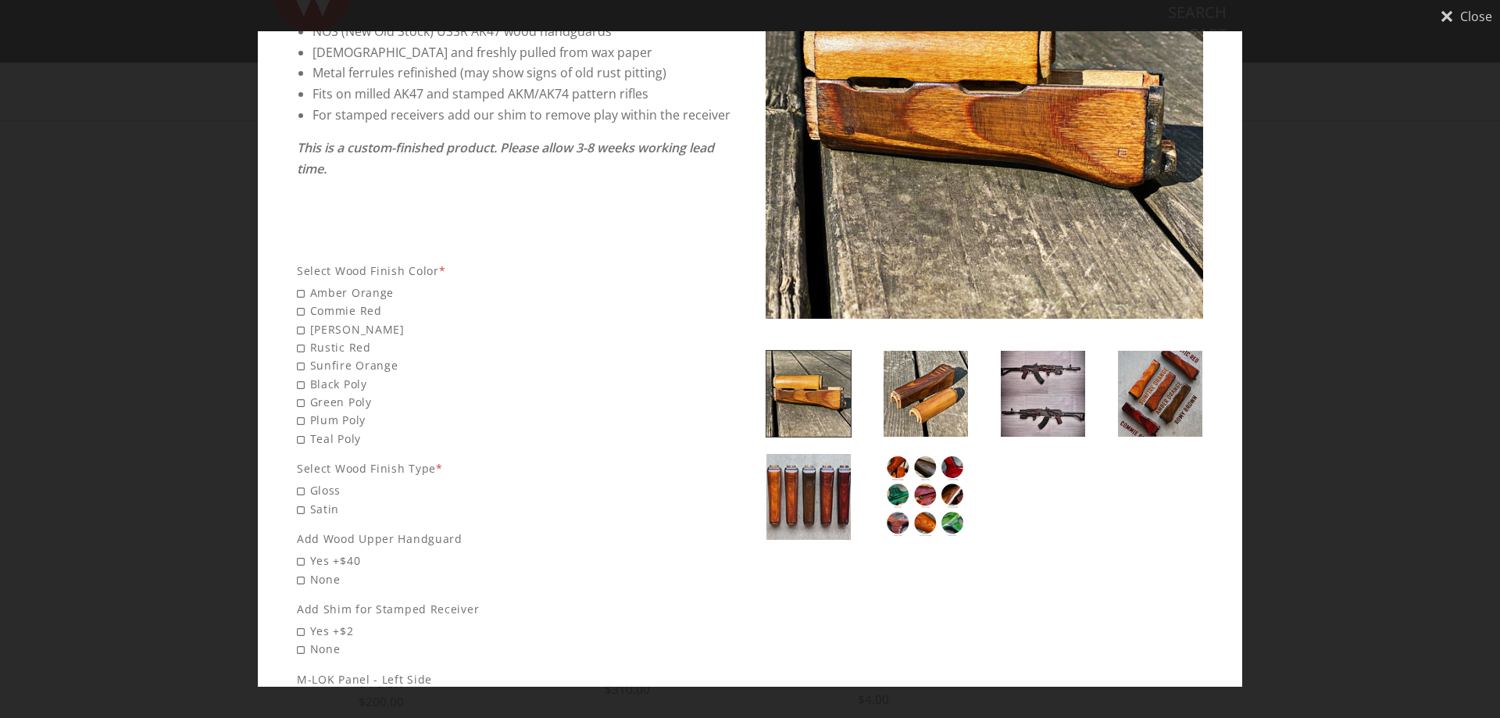
scroll to position [135, 0]
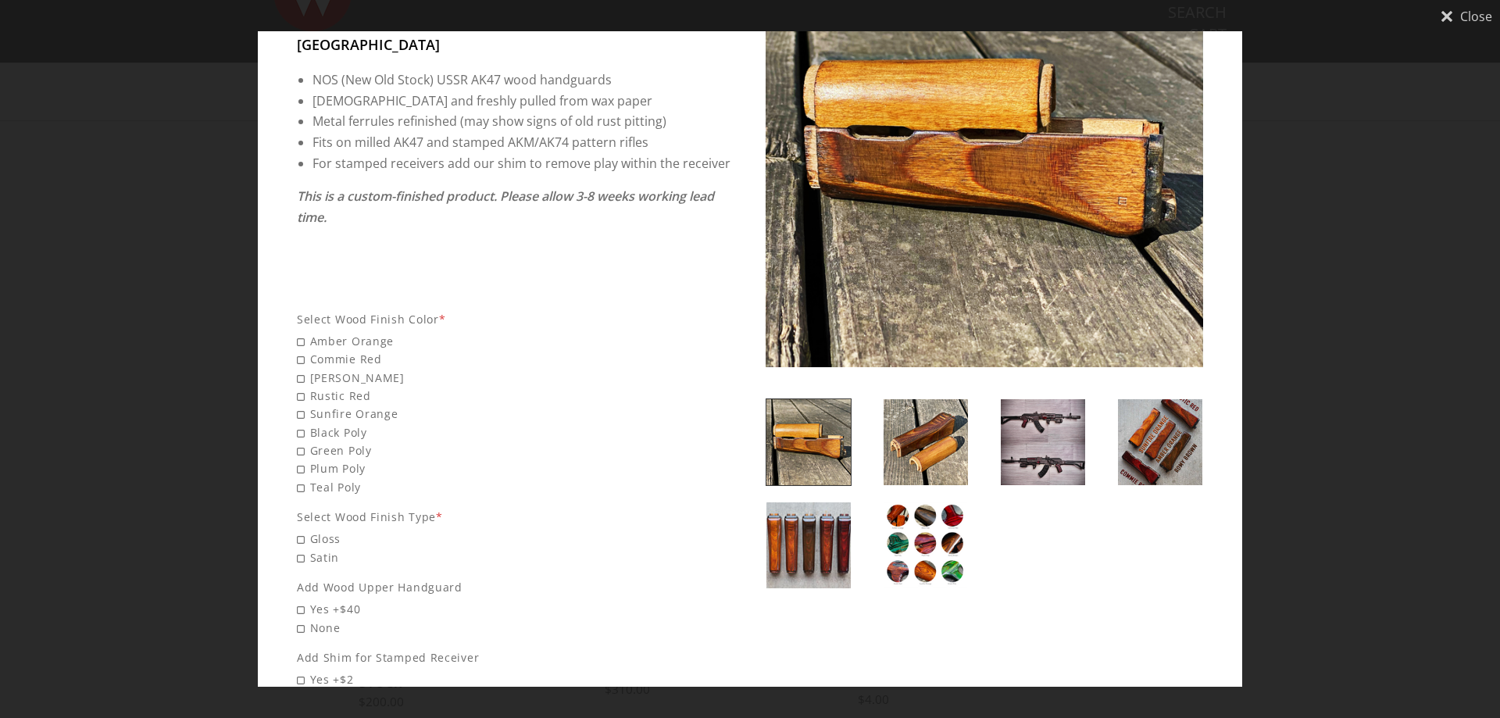
click at [1024, 415] on img at bounding box center [1043, 442] width 84 height 86
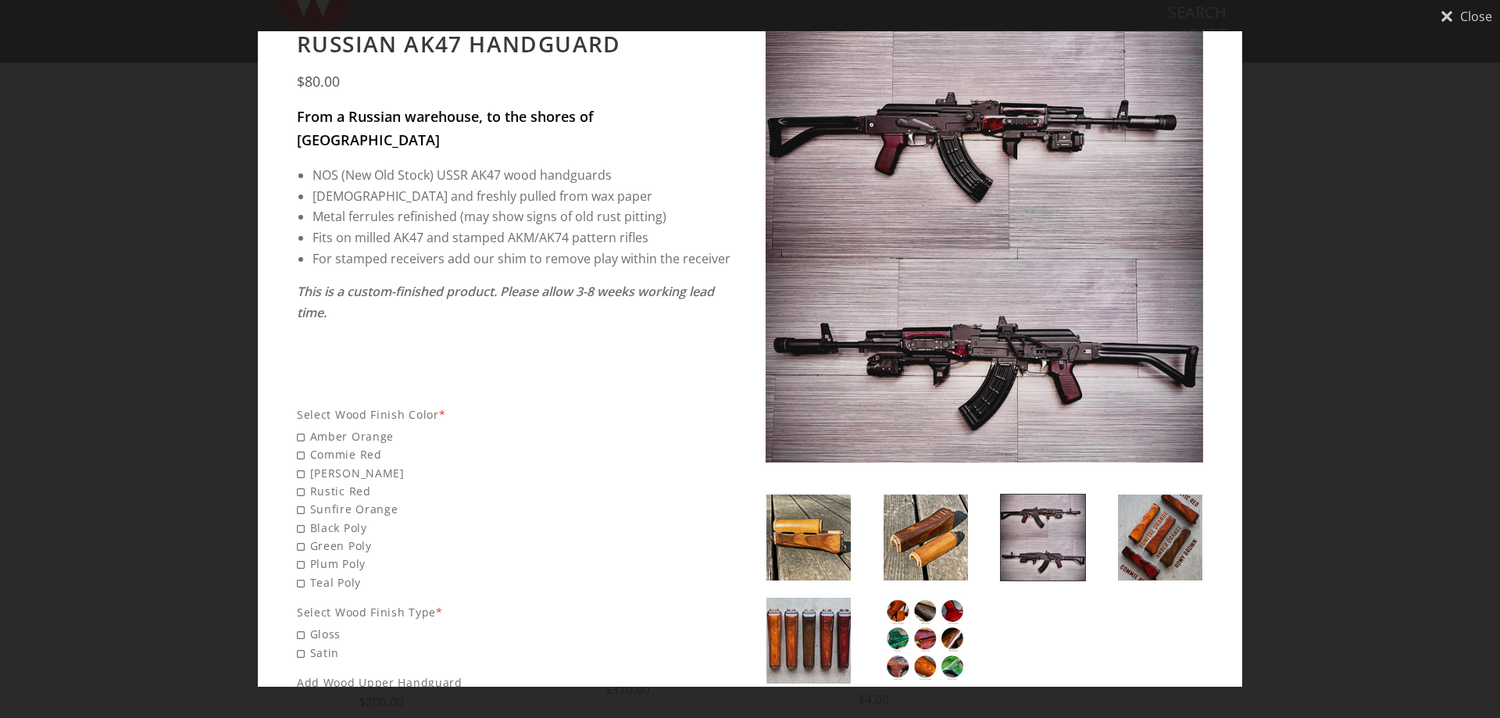
scroll to position [0, 0]
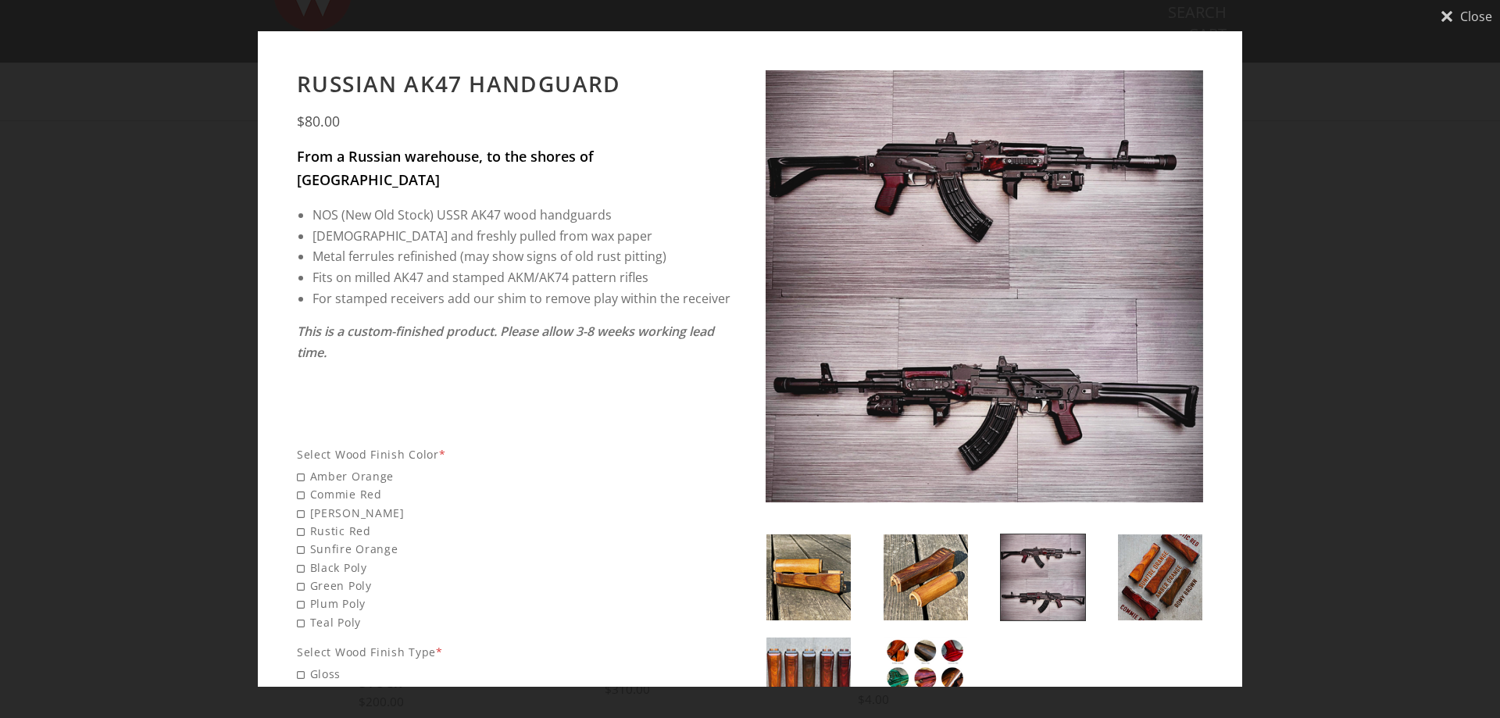
click at [788, 637] on link at bounding box center [809, 680] width 86 height 87
click at [803, 651] on img at bounding box center [808, 680] width 84 height 86
